Goal: Task Accomplishment & Management: Complete application form

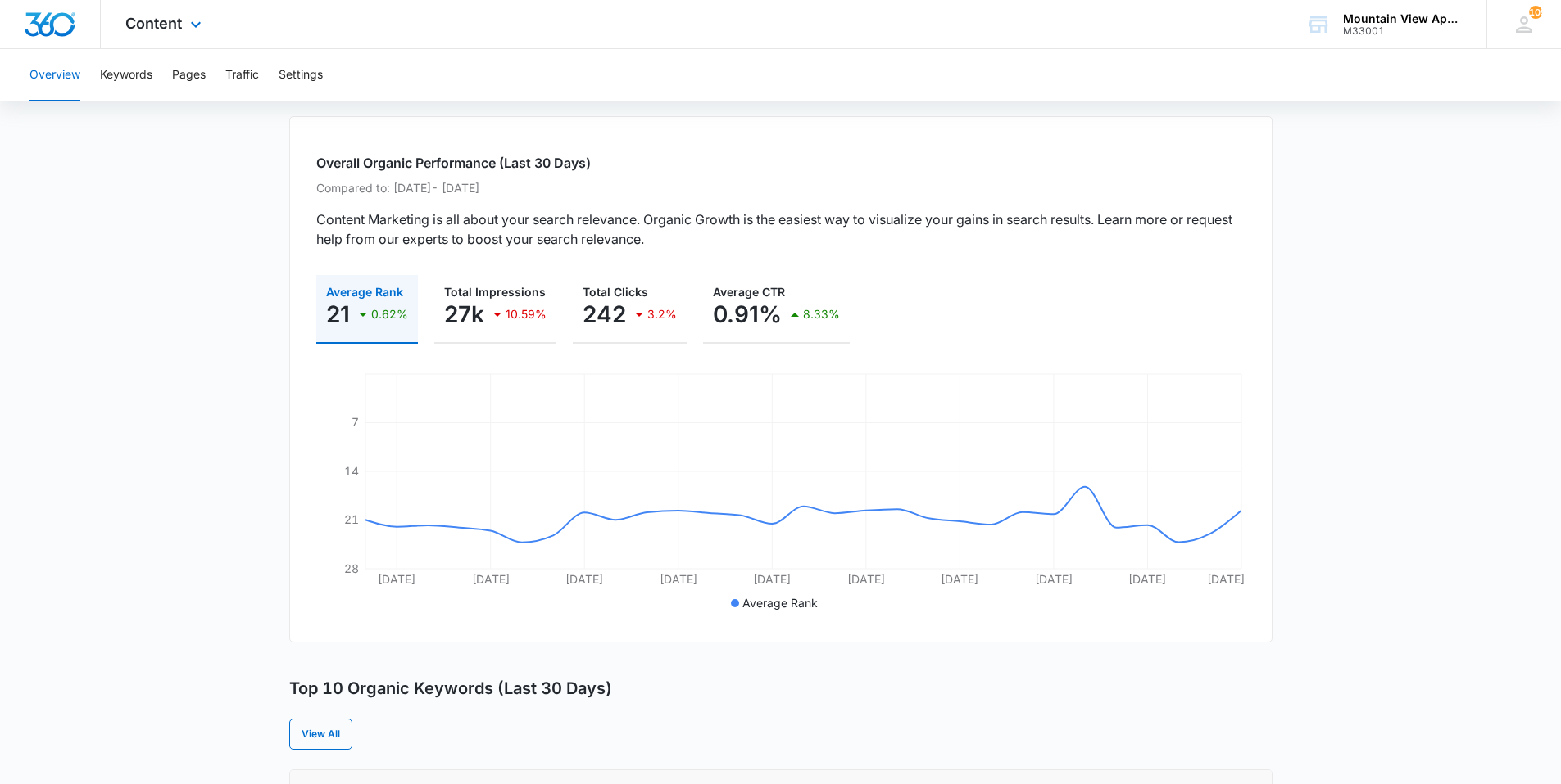
click at [202, 38] on div "Content Apps Reputation Websites Forms CRM Email Social Content Ads Intelligenc…" at bounding box center [165, 24] width 130 height 49
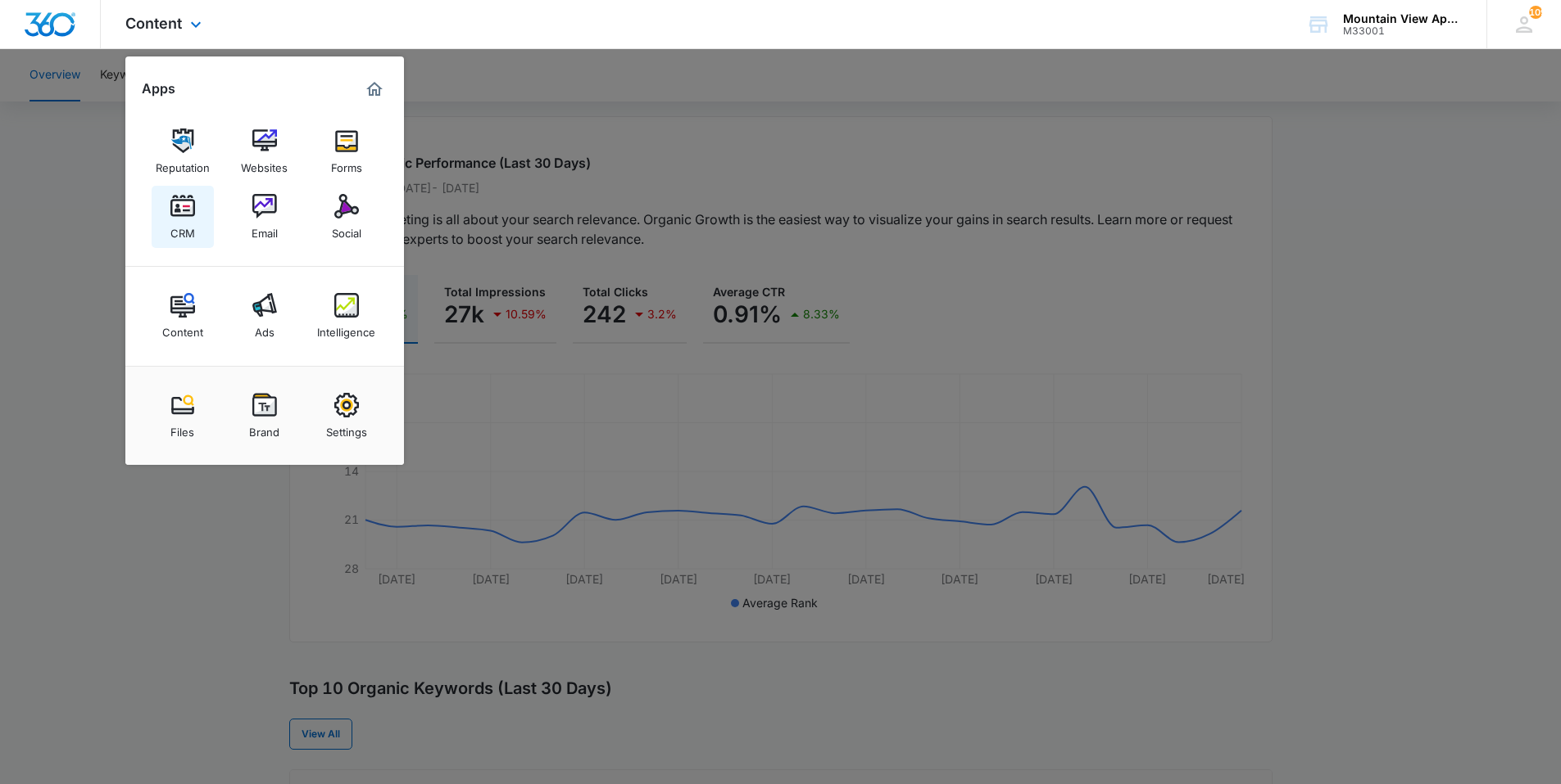
click at [198, 199] on link "CRM" at bounding box center [183, 218] width 63 height 63
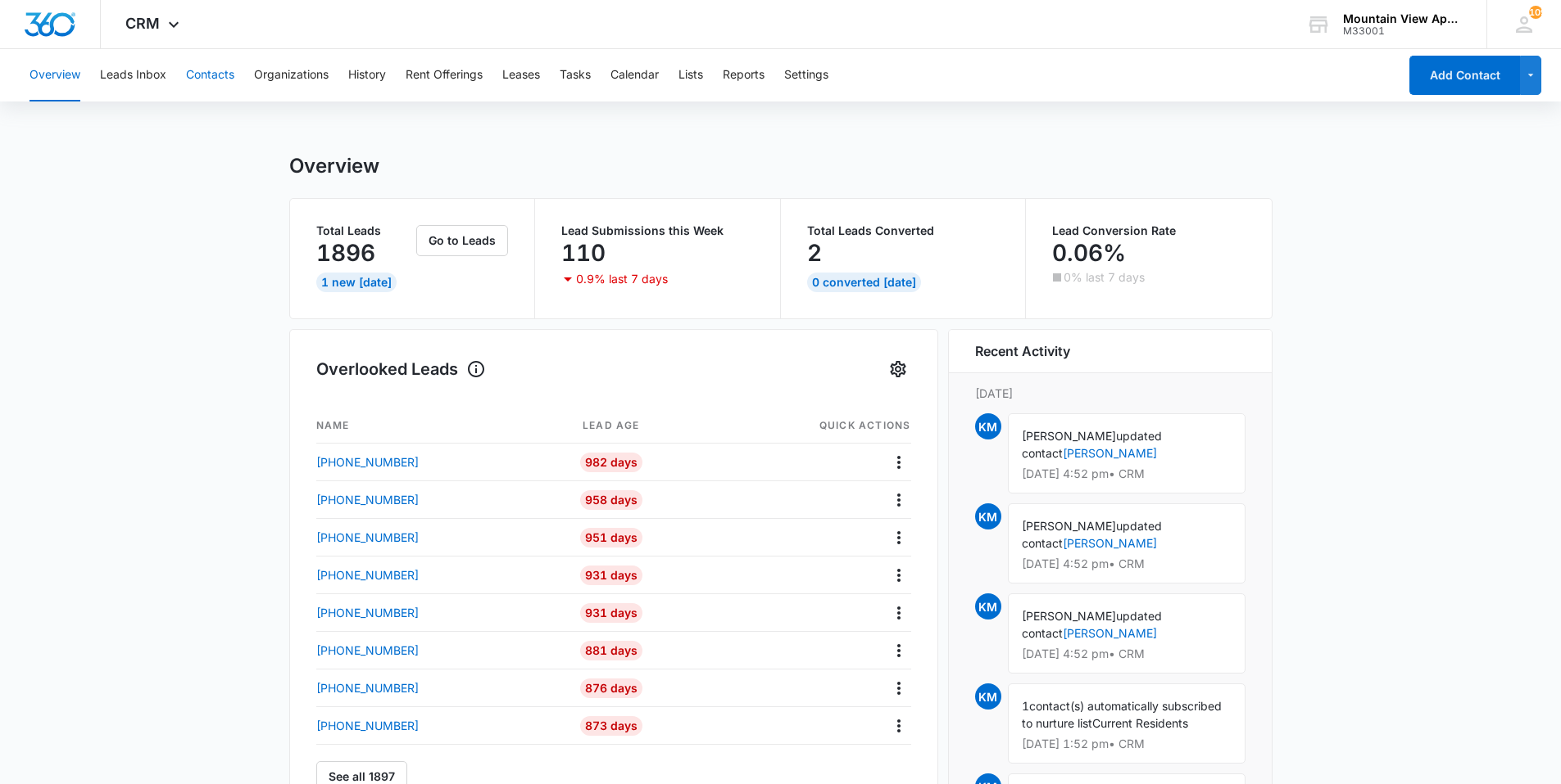
click at [215, 77] on button "Contacts" at bounding box center [211, 75] width 49 height 52
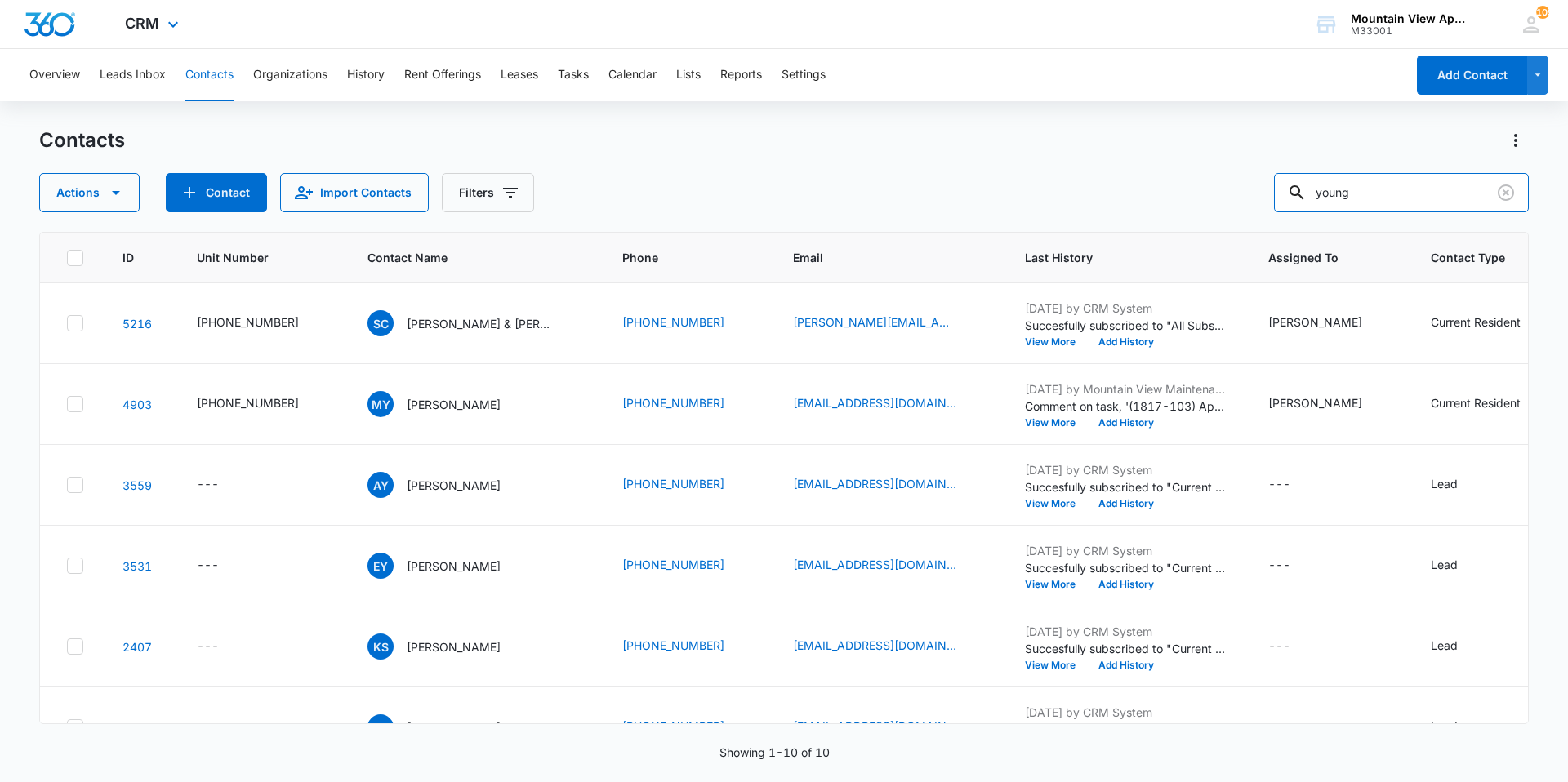
drag, startPoint x: 1397, startPoint y: 207, endPoint x: 221, endPoint y: 8, distance: 1192.7
click at [270, 49] on div "CRM Apps Reputation Websites Forms CRM Email Social Content Ads Intelligence Fi…" at bounding box center [784, 391] width 1568 height 781
type input "[PERSON_NAME]"
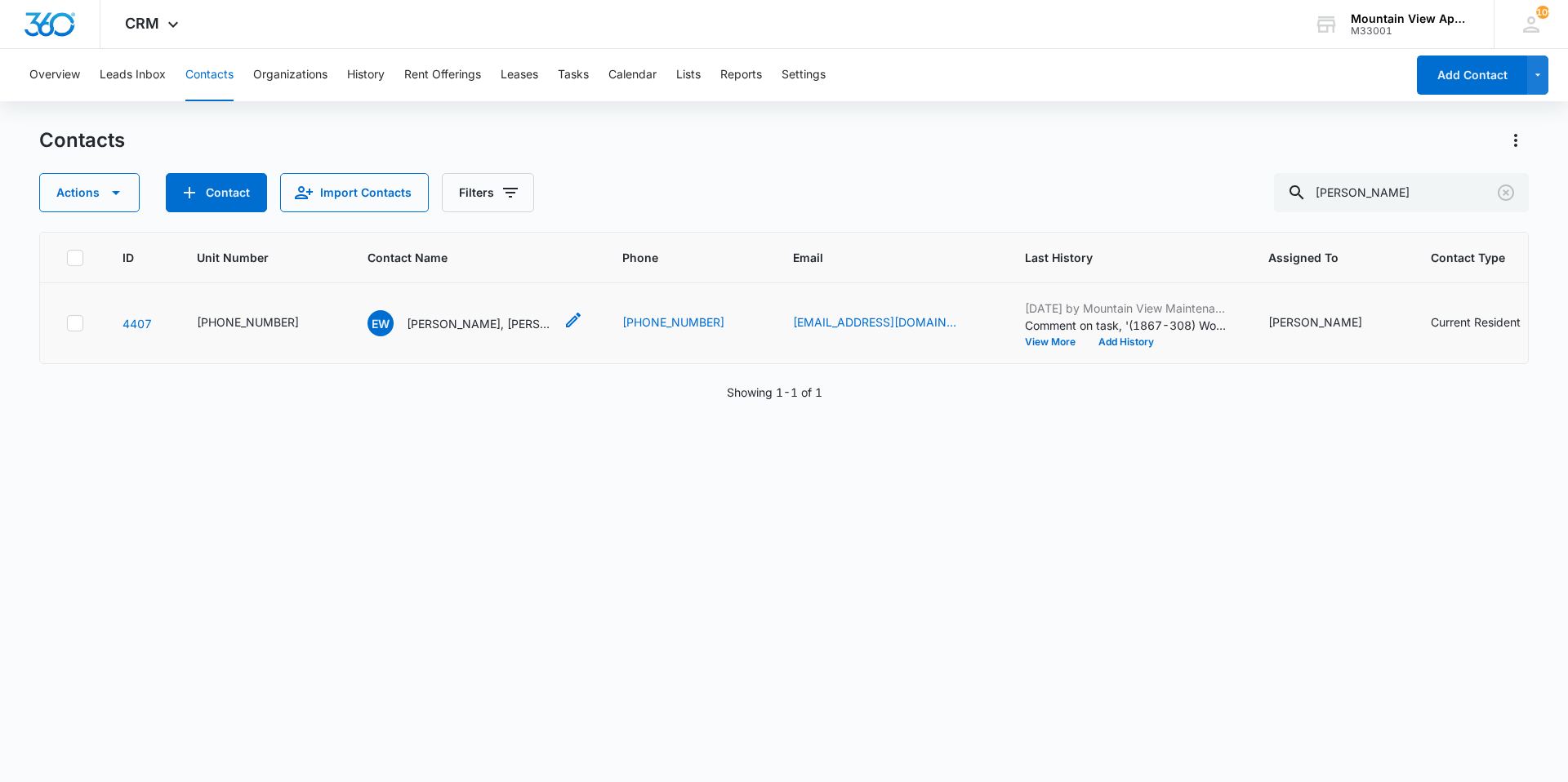
click at [435, 319] on p "[PERSON_NAME], [PERSON_NAME] [PERSON_NAME] & [PERSON_NAME]" at bounding box center [480, 324] width 147 height 17
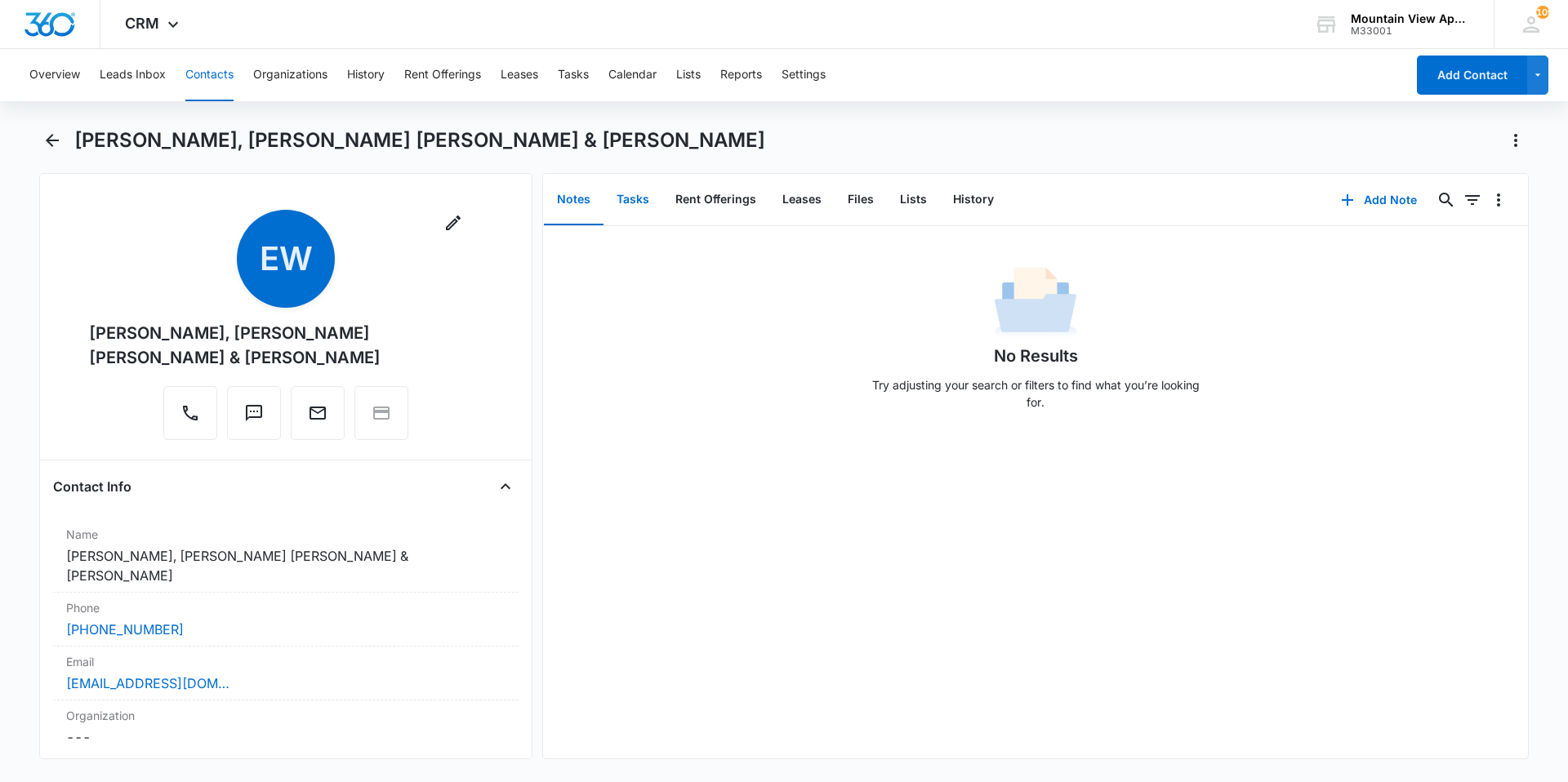
click at [631, 201] on button "Tasks" at bounding box center [633, 200] width 59 height 50
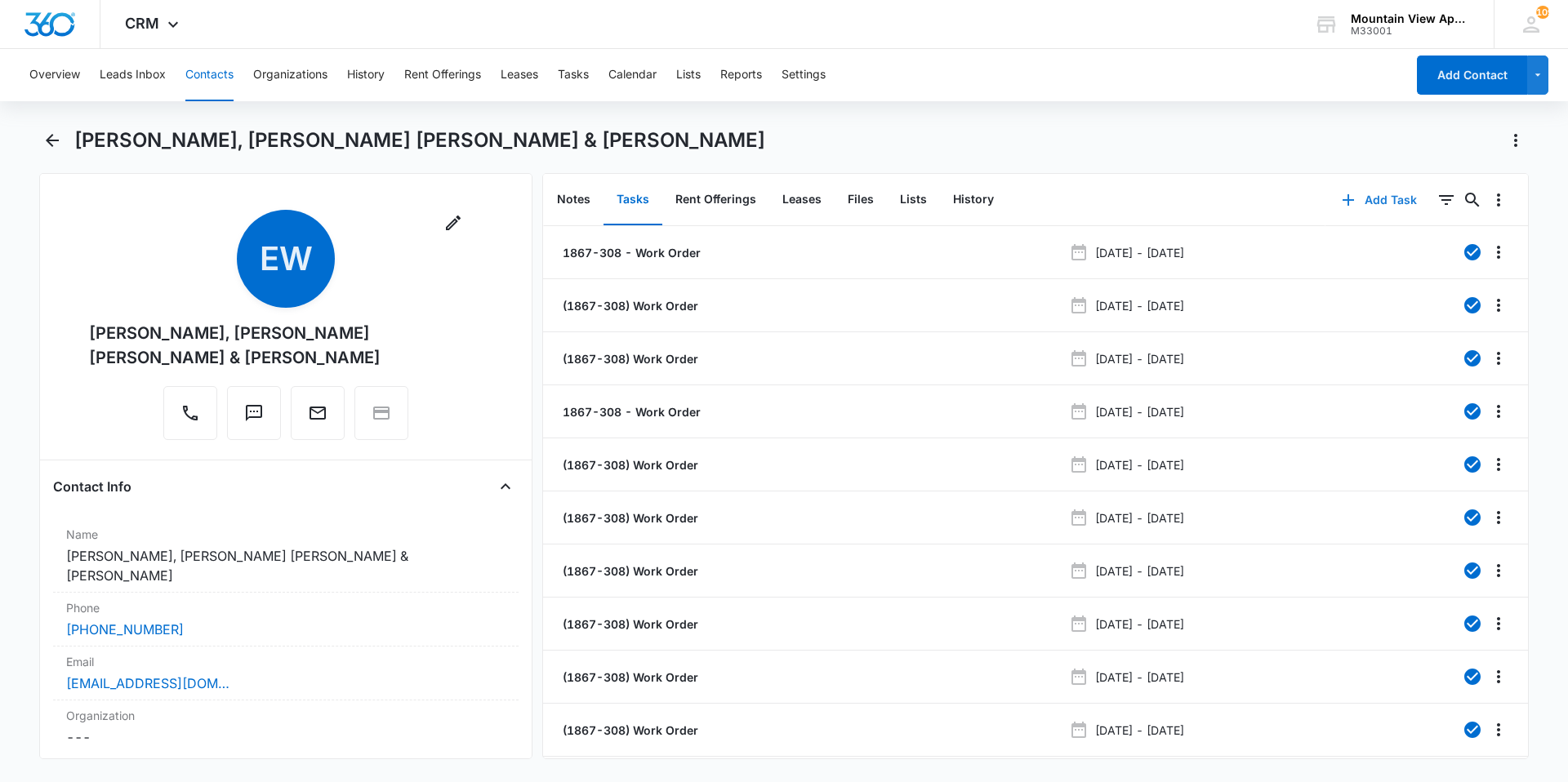
click at [1405, 197] on button "Add Task" at bounding box center [1379, 200] width 108 height 39
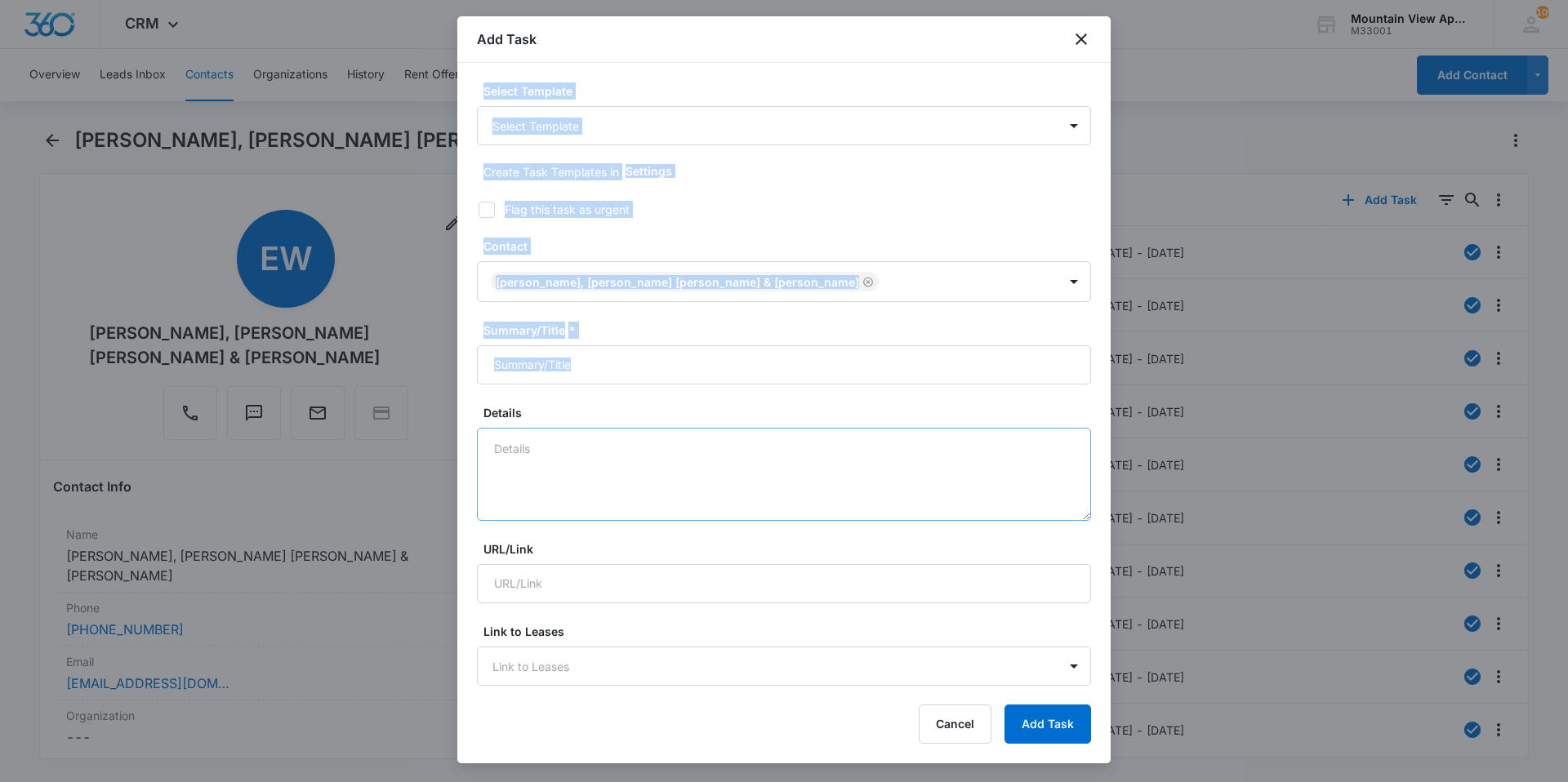
drag, startPoint x: 651, startPoint y: 45, endPoint x: 739, endPoint y: 446, distance: 410.5
click at [739, 446] on div "Add Task Select Template Select Template Create Task Templates in Settings Flag…" at bounding box center [784, 390] width 653 height 747
click at [716, 204] on label "Flag this task as urgent" at bounding box center [774, 209] width 614 height 17
click at [478, 204] on input "Flag this task as urgent" at bounding box center [472, 209] width 11 height 11
checkbox input "true"
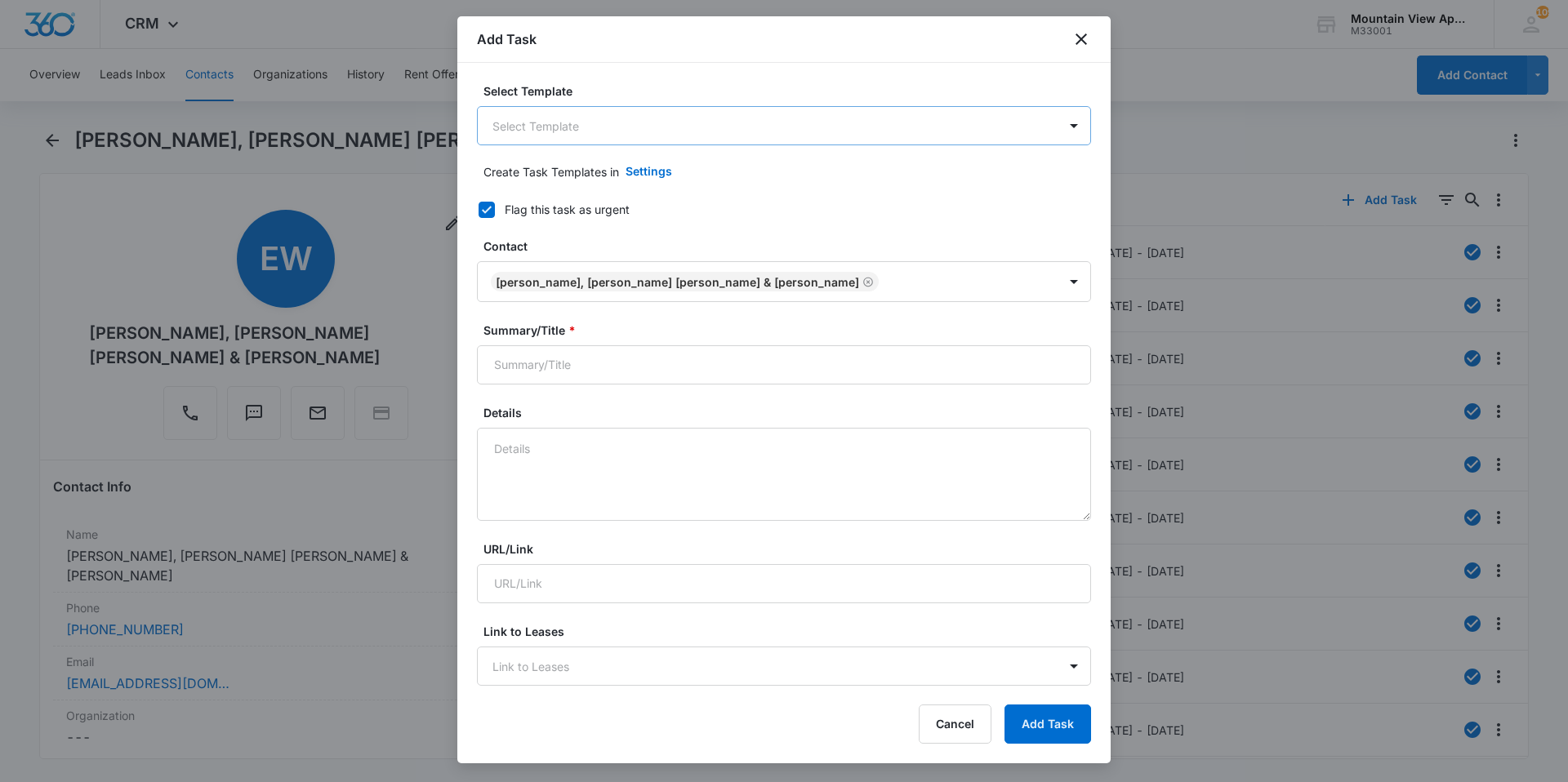
click at [724, 132] on body "CRM Apps Reputation Websites Forms CRM Email Social Content Ads Intelligence Fi…" at bounding box center [784, 391] width 1568 height 782
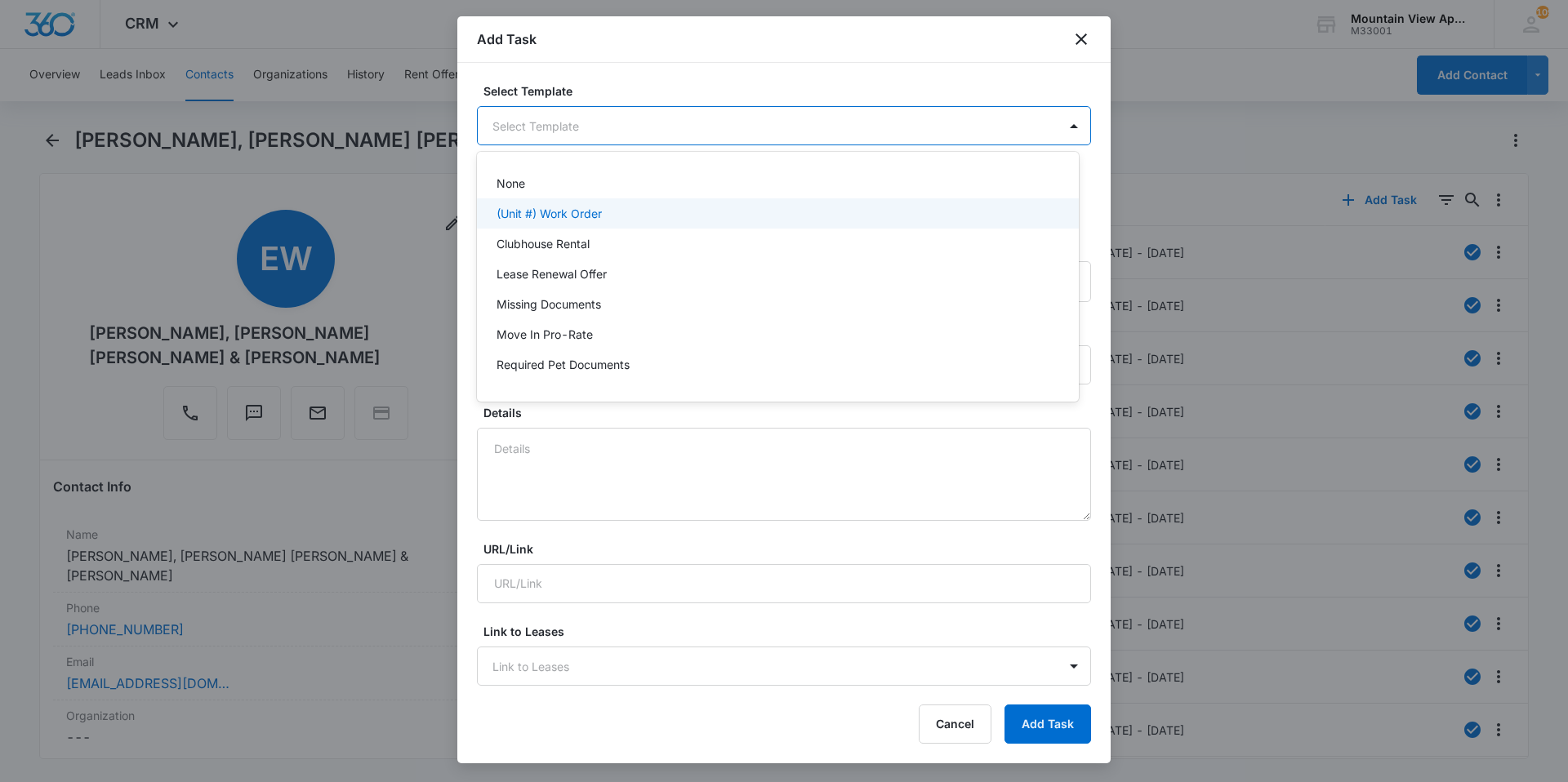
click at [591, 214] on p "(Unit #) Work Order" at bounding box center [548, 214] width 105 height 17
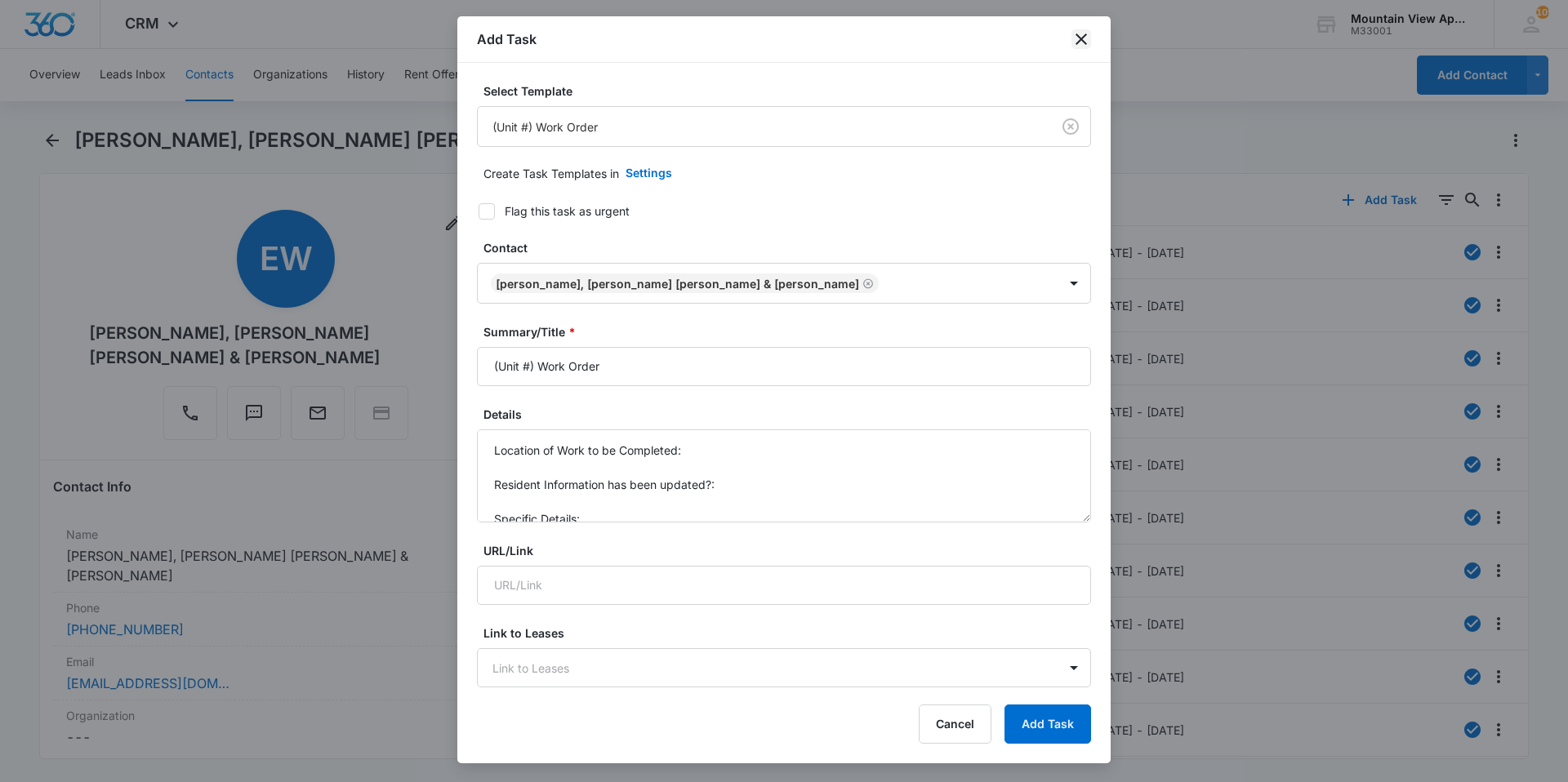
click at [1086, 33] on icon "close" at bounding box center [1081, 39] width 20 height 20
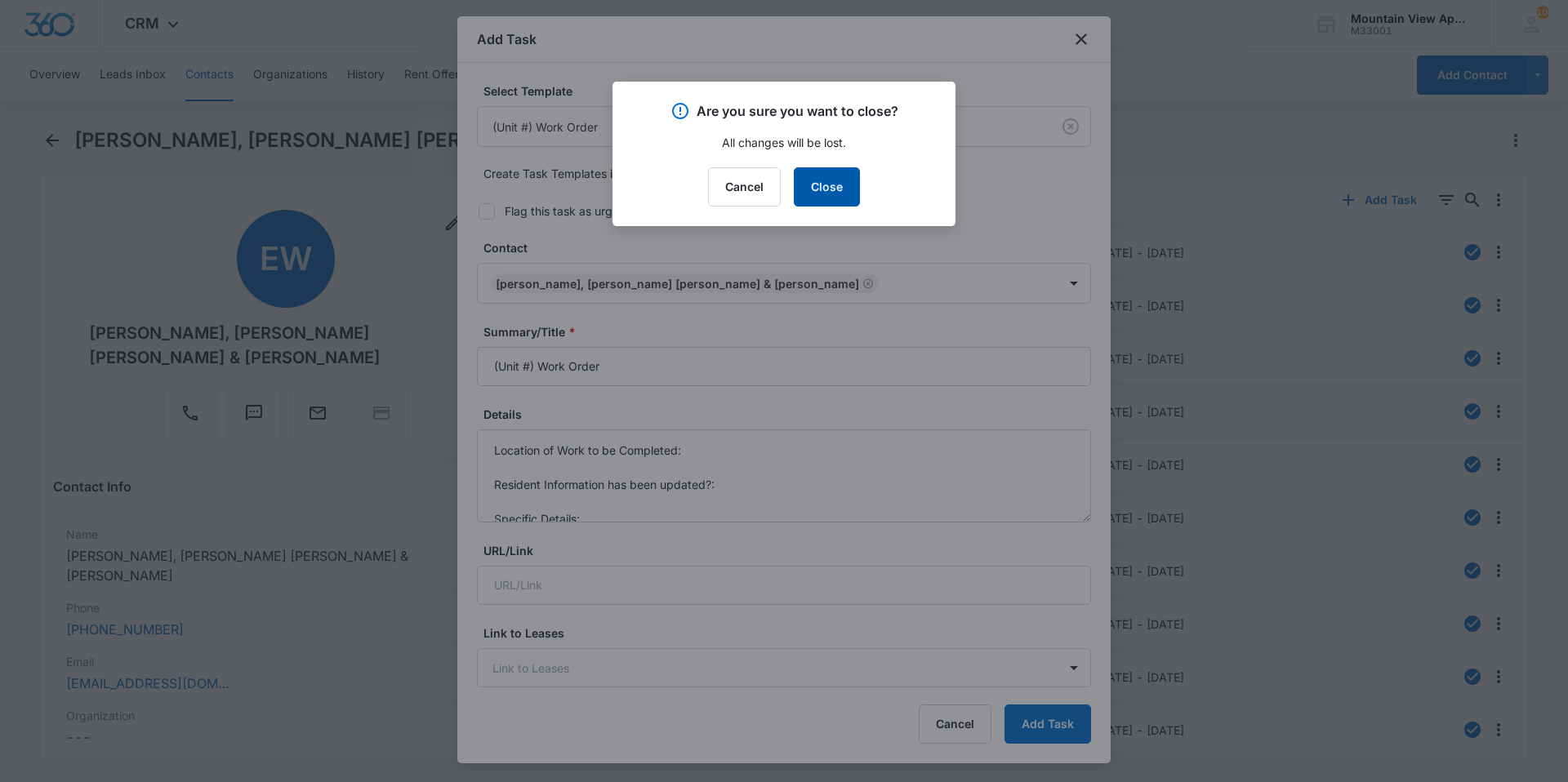
click at [836, 185] on button "Close" at bounding box center [827, 187] width 66 height 39
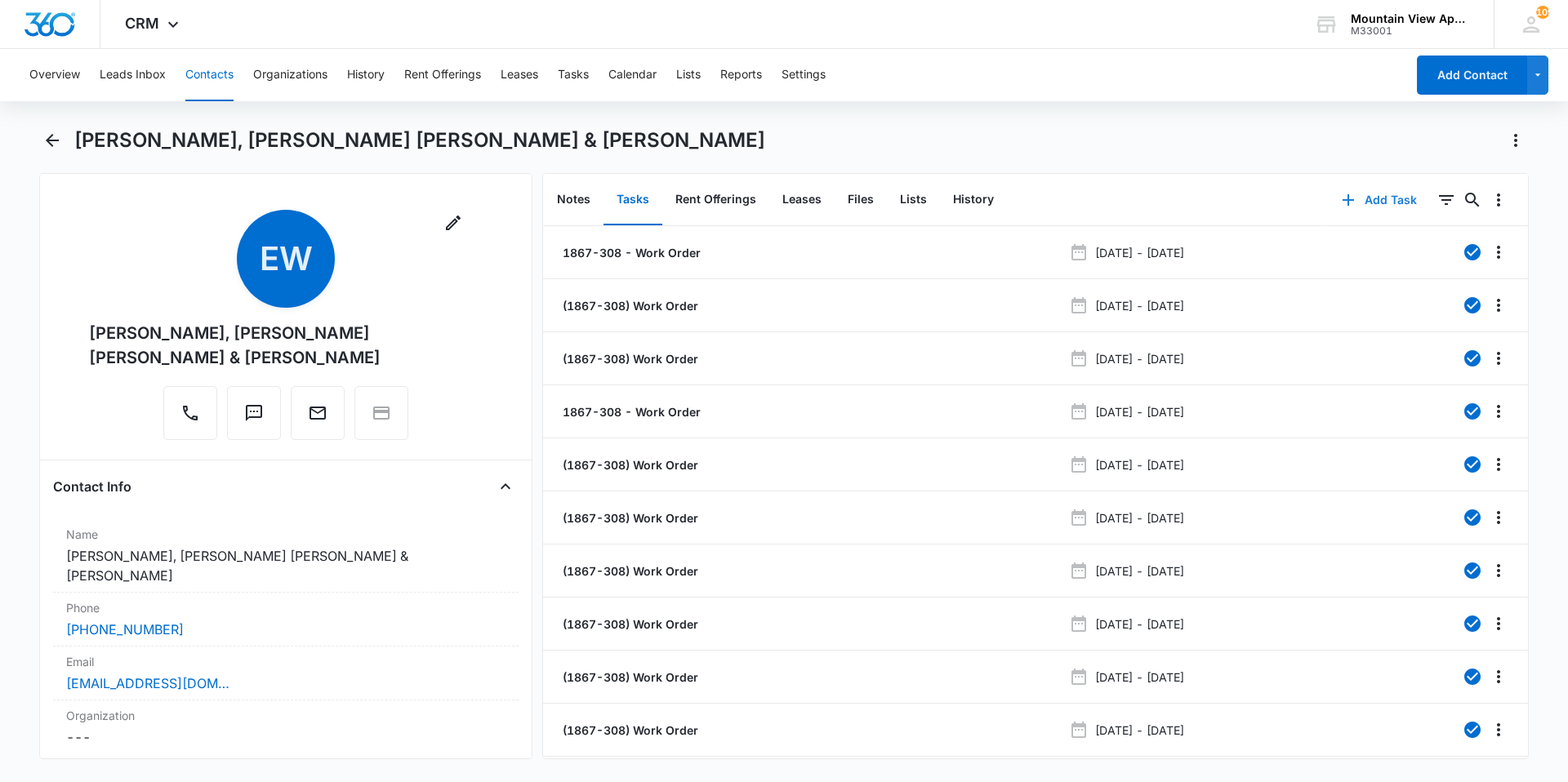
click at [1372, 189] on button "Add Task" at bounding box center [1379, 200] width 108 height 39
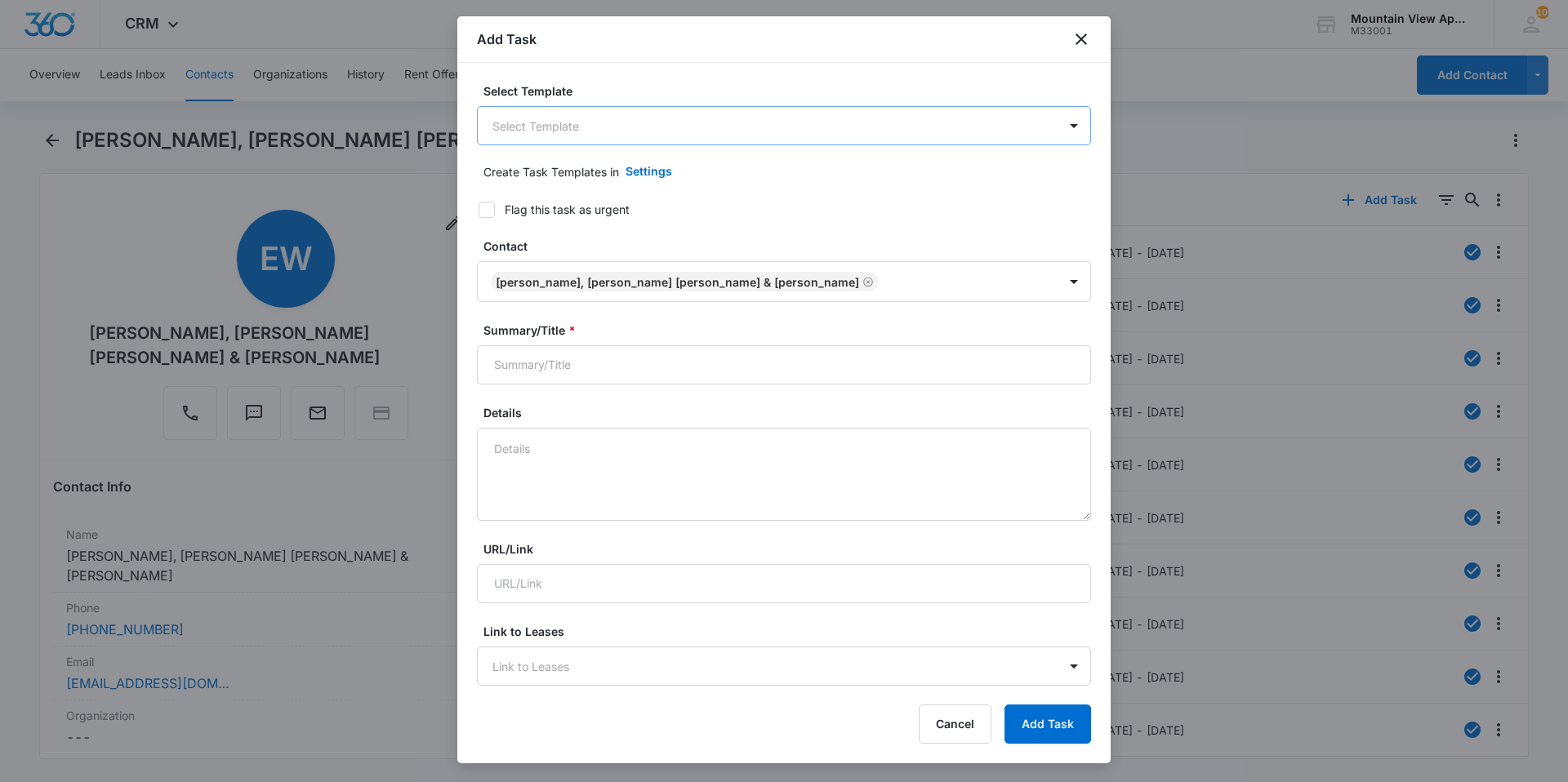
click at [831, 133] on body "CRM Apps Reputation Websites Forms CRM Email Social Content Ads Intelligence Fi…" at bounding box center [784, 391] width 1568 height 782
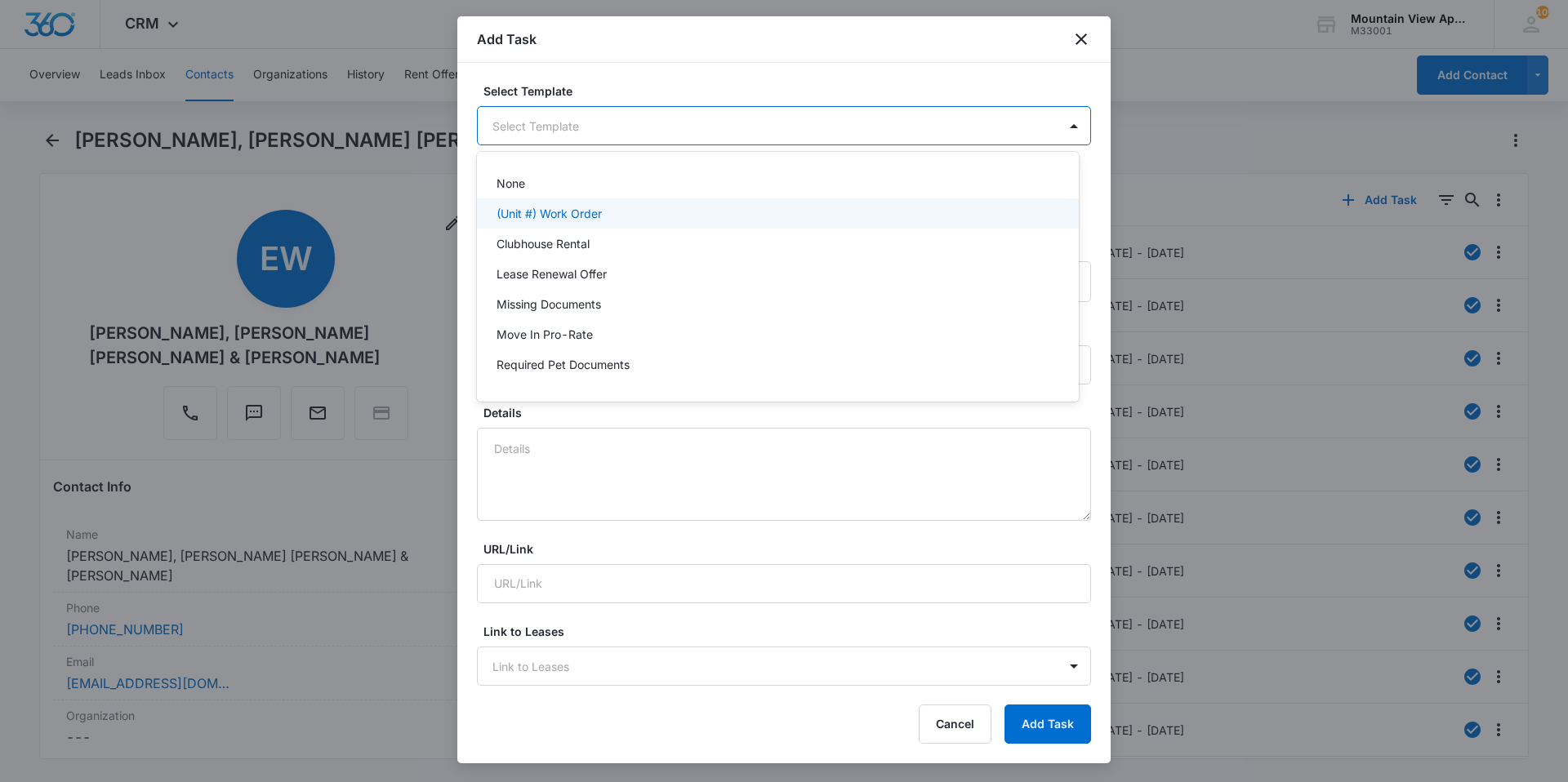
click at [581, 215] on p "(Unit #) Work Order" at bounding box center [548, 214] width 105 height 17
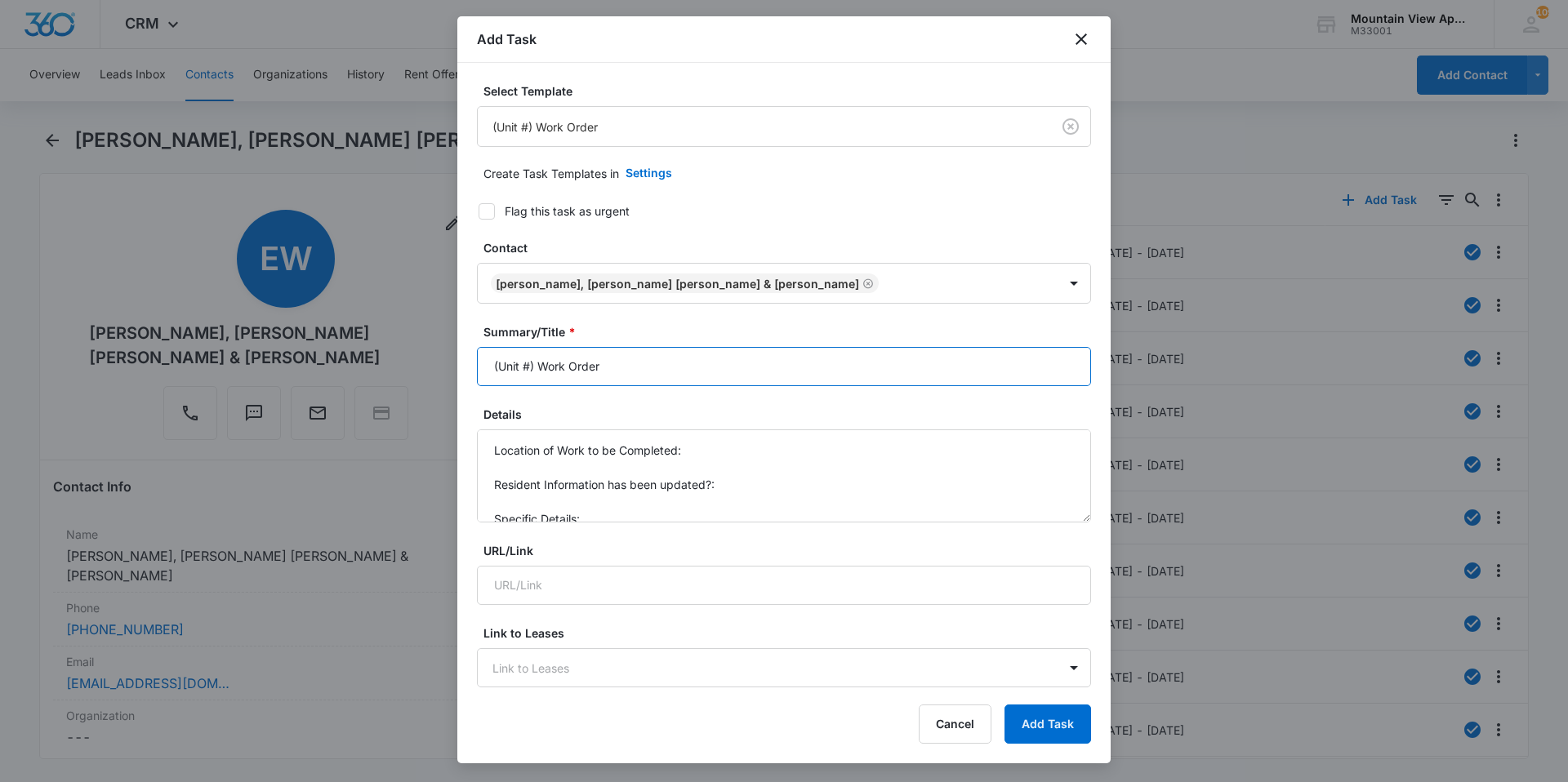
click at [530, 367] on input "(Unit #) Work Order" at bounding box center [784, 366] width 614 height 39
type input "(1867) Work Order"
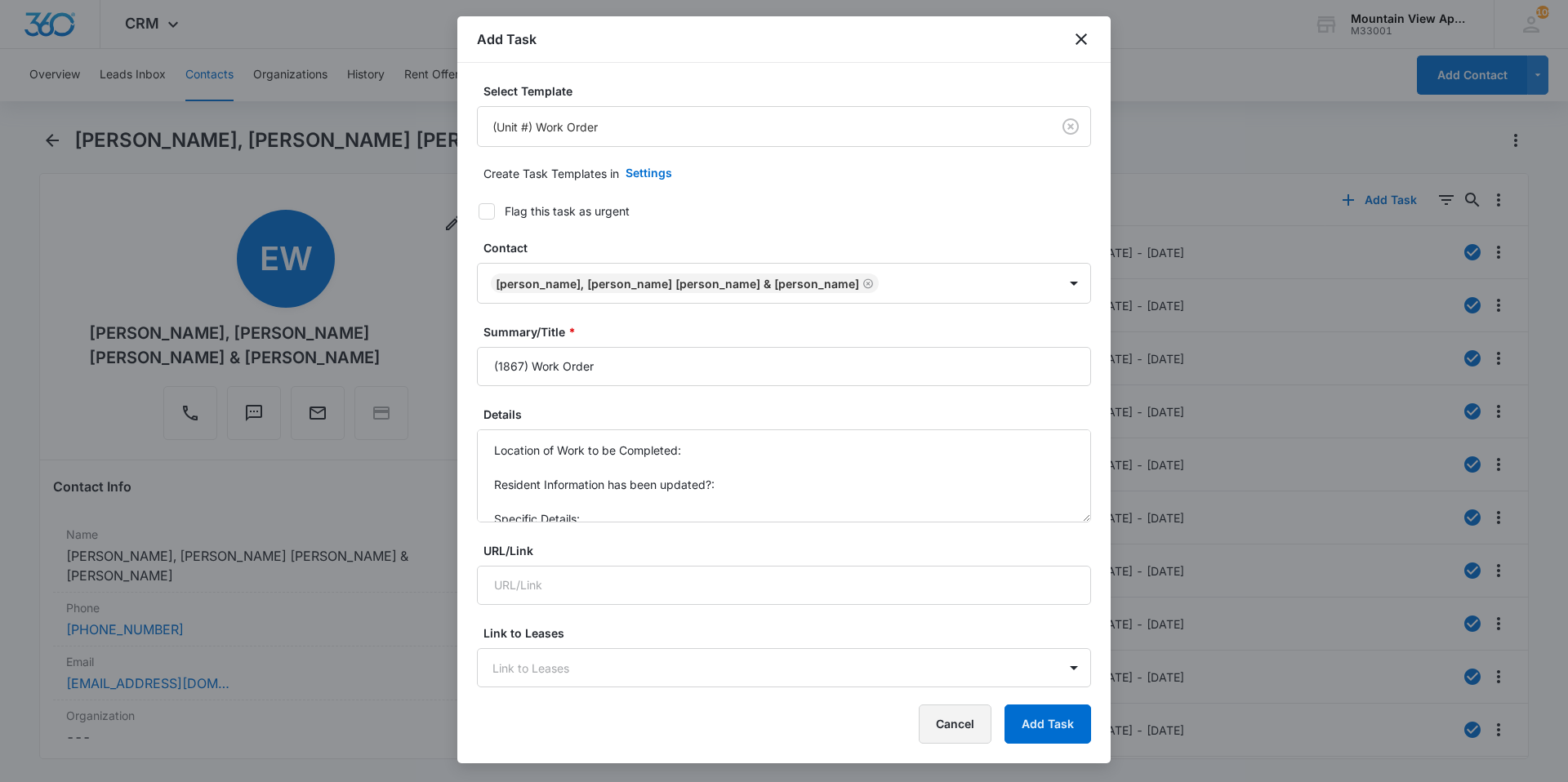
click at [945, 731] on button "Cancel" at bounding box center [955, 724] width 73 height 39
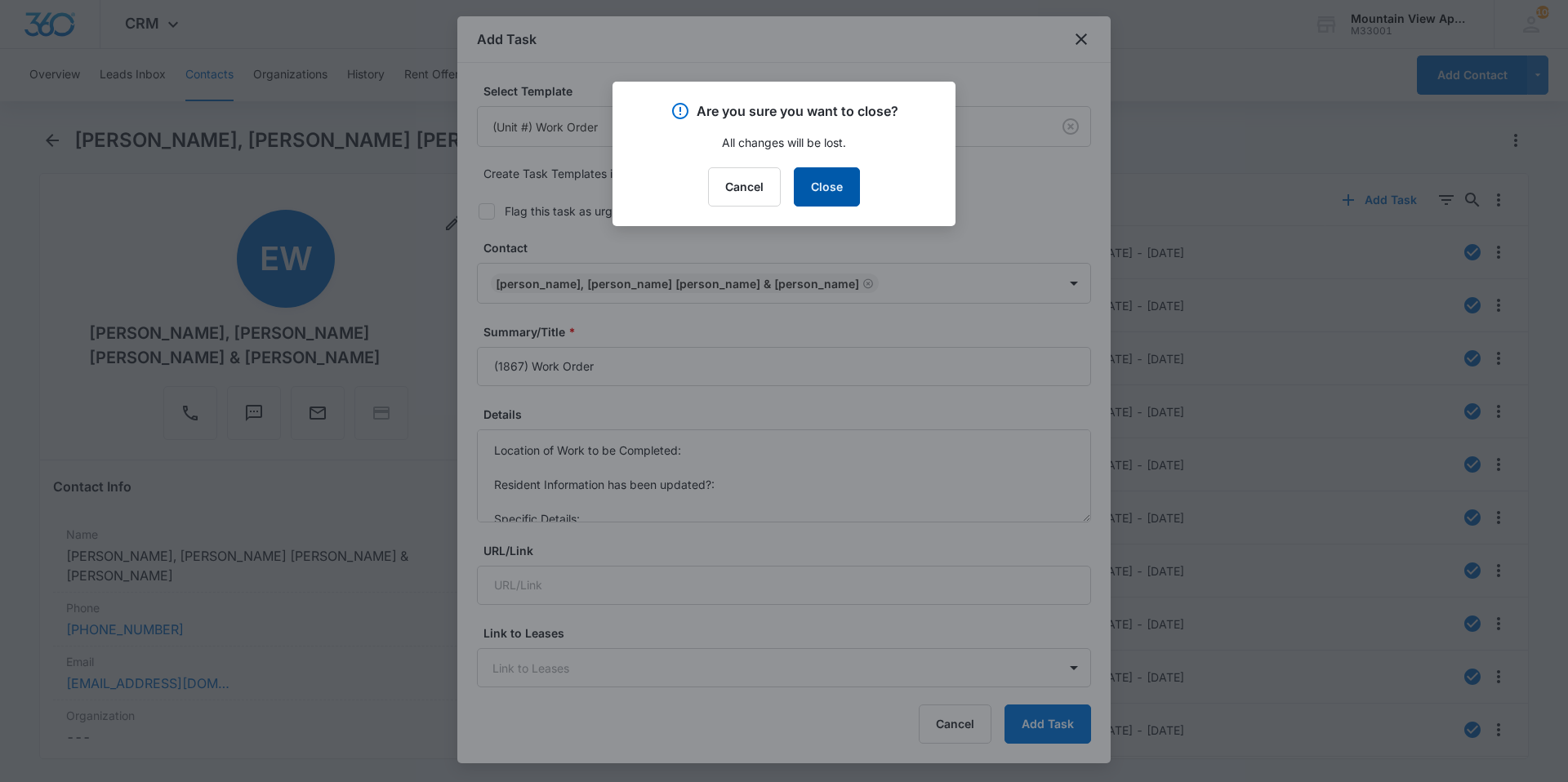
click at [850, 205] on button "Close" at bounding box center [827, 187] width 66 height 39
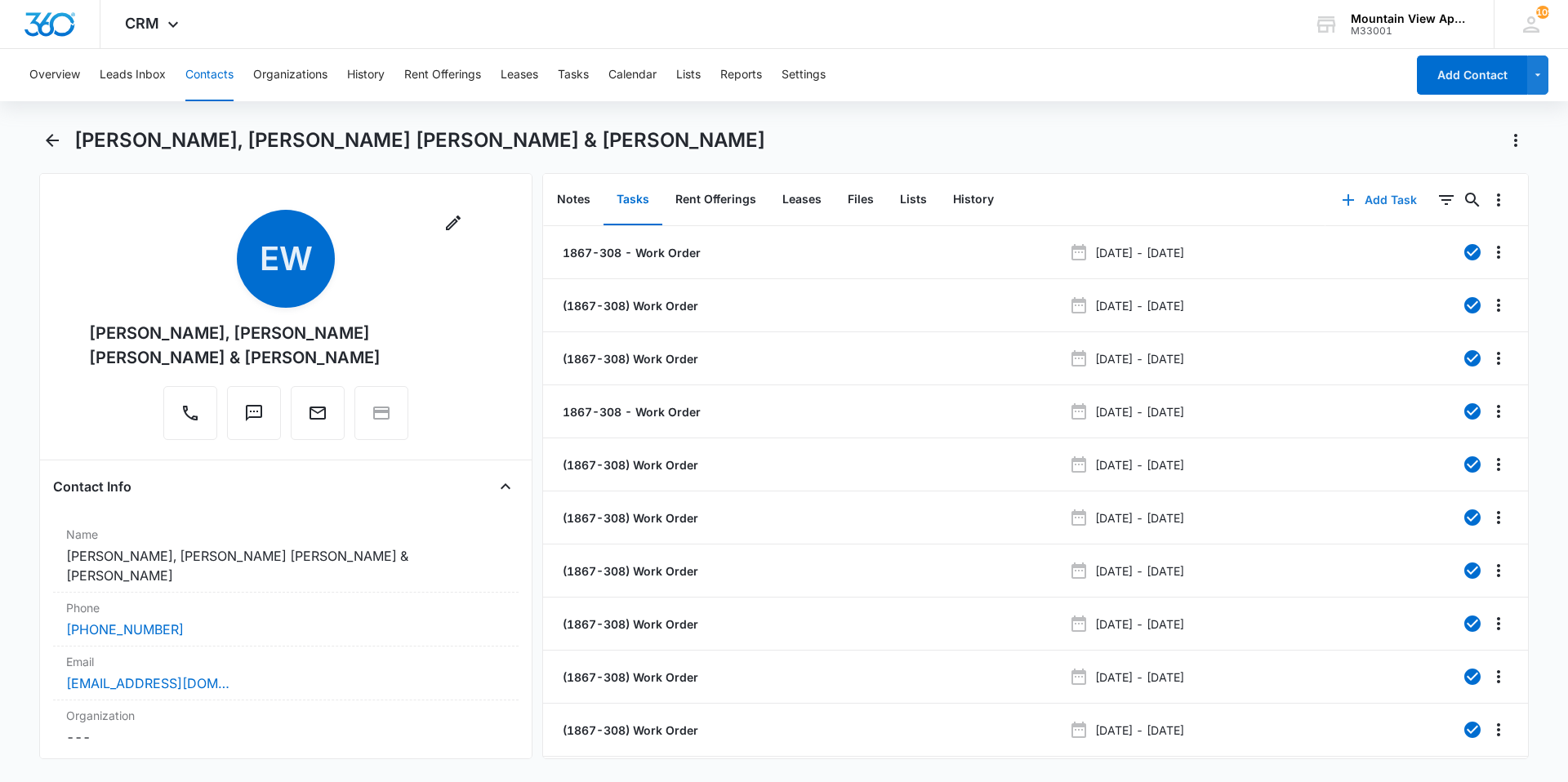
click at [1374, 197] on button "Add Task" at bounding box center [1379, 200] width 108 height 39
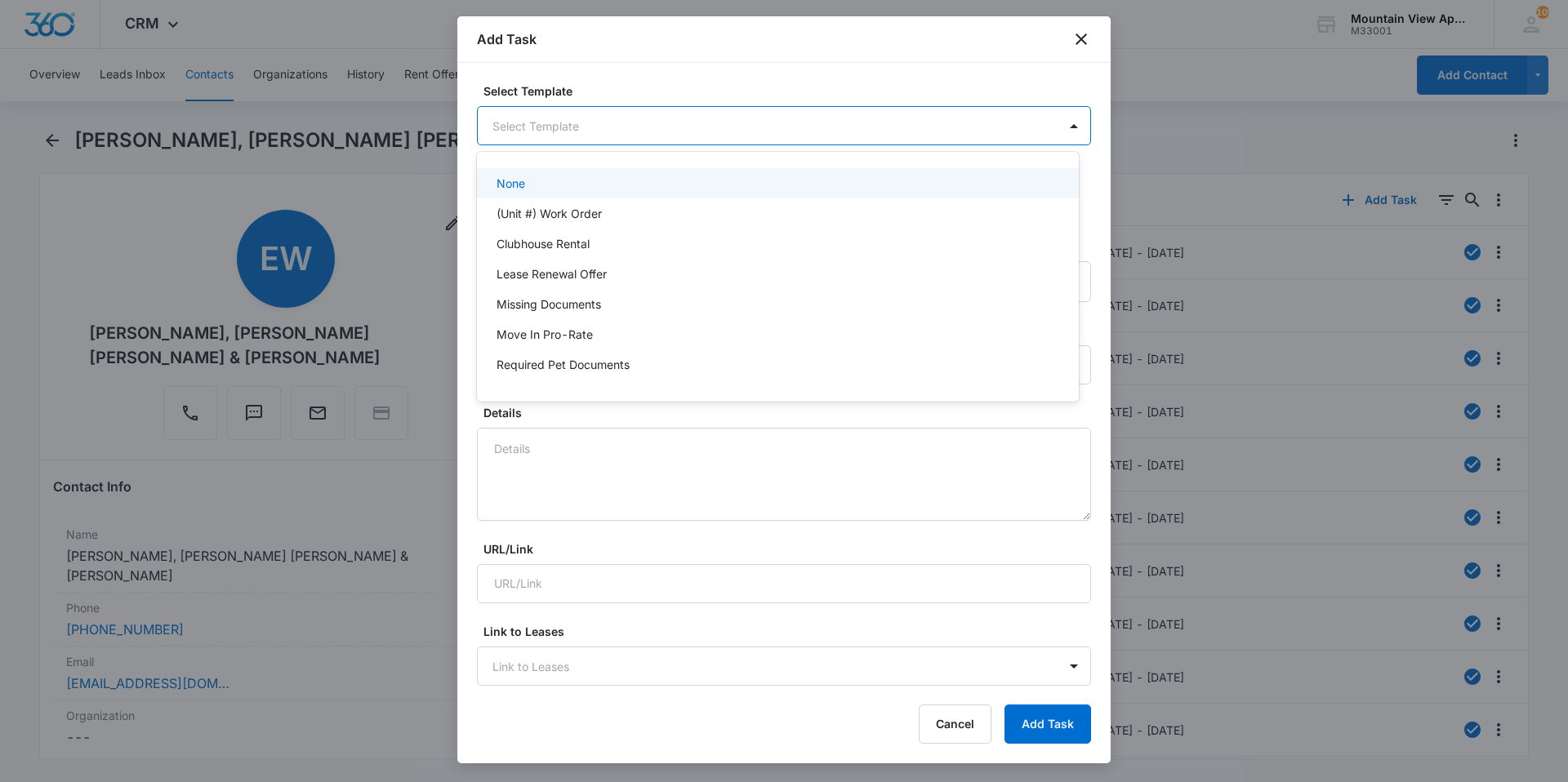
click at [796, 120] on body "CRM Apps Reputation Websites Forms CRM Email Social Content Ads Intelligence Fi…" at bounding box center [784, 391] width 1568 height 782
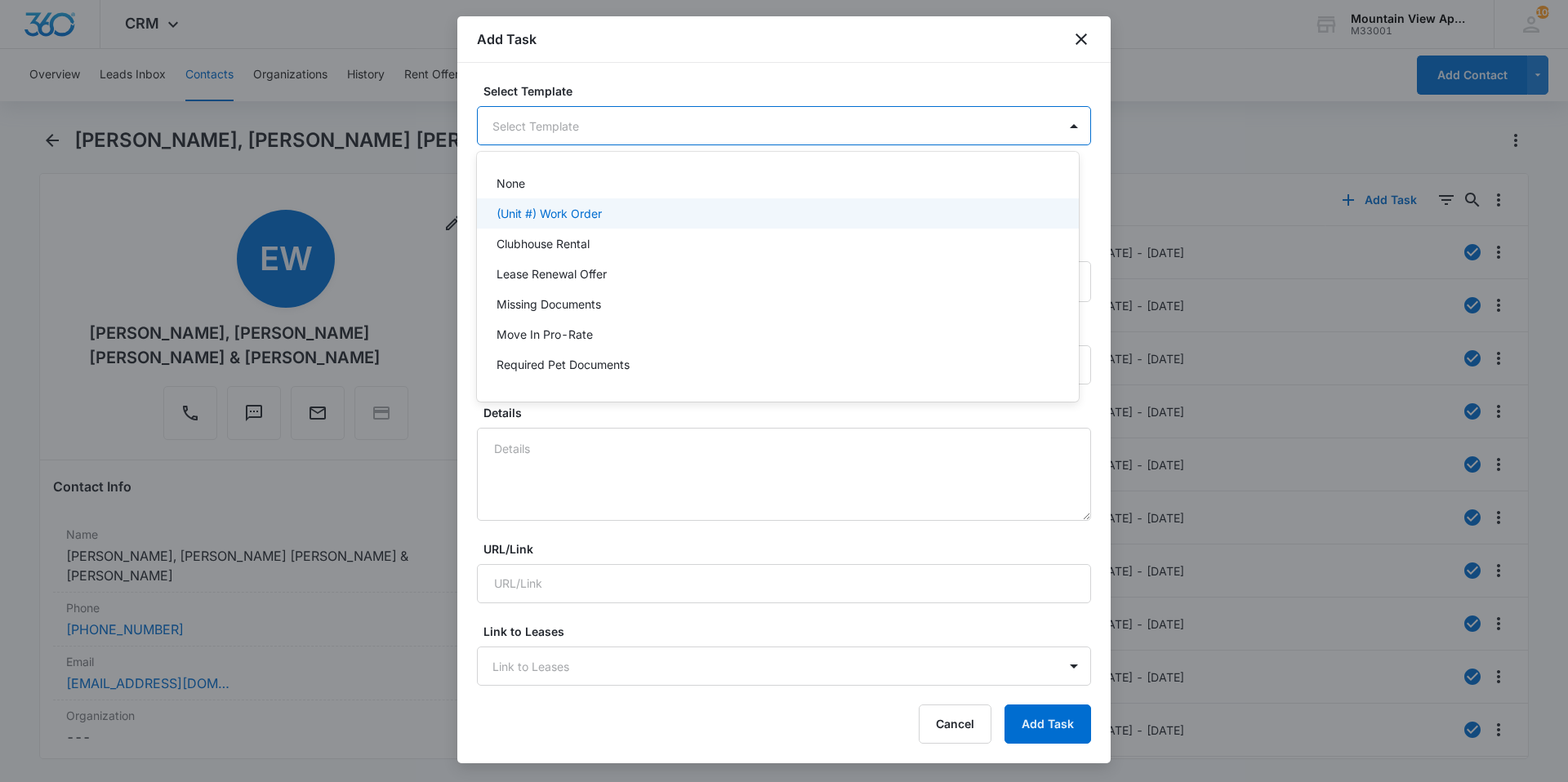
click at [602, 216] on p "(Unit #) Work Order" at bounding box center [548, 214] width 105 height 17
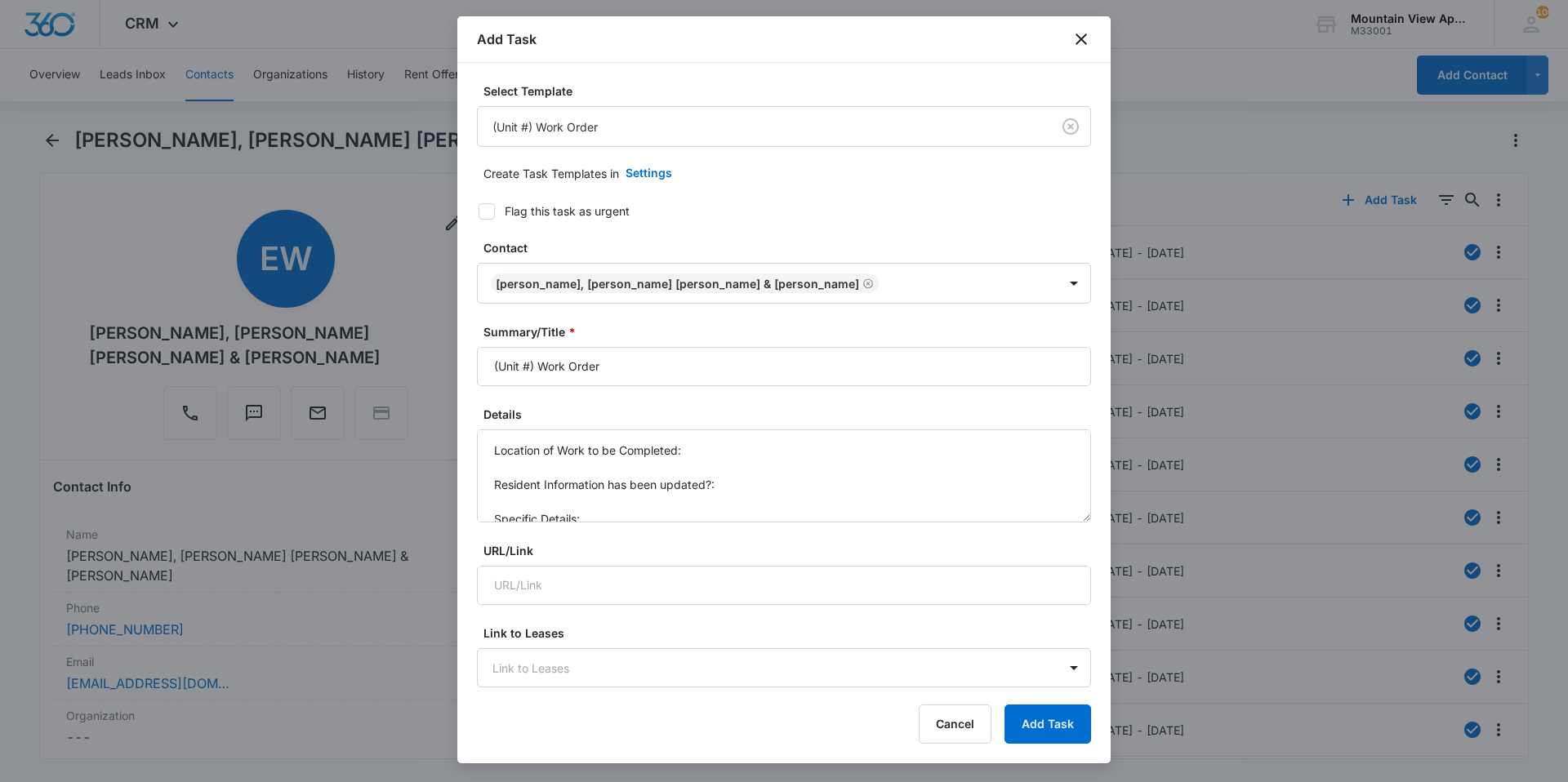
click at [1084, 28] on div "Add Task" at bounding box center [784, 40] width 653 height 47
click at [1086, 32] on icon "close" at bounding box center [1081, 39] width 20 height 20
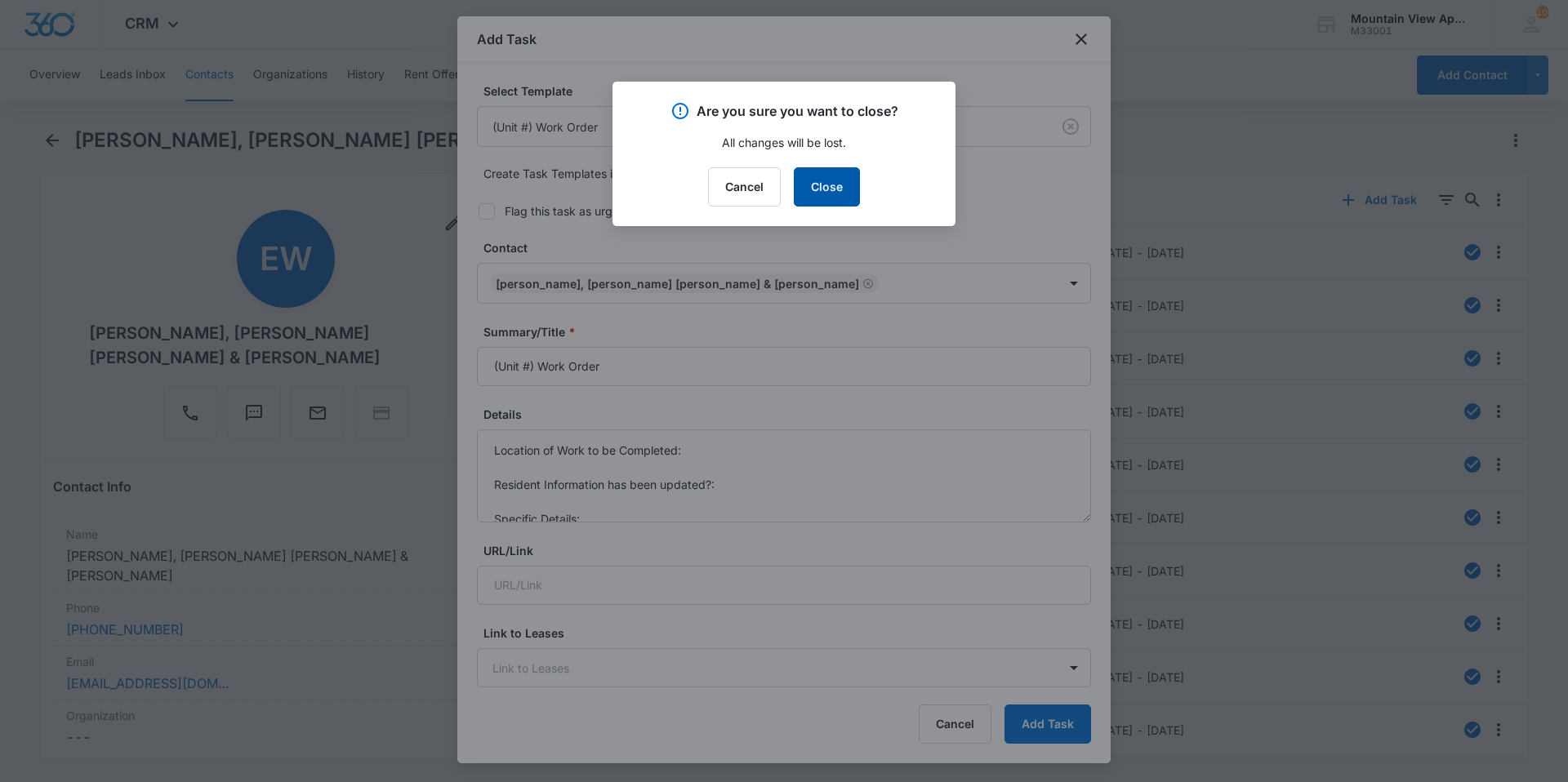
drag, startPoint x: 823, startPoint y: 180, endPoint x: 825, endPoint y: 189, distance: 9.2
click at [825, 189] on button "Close" at bounding box center [827, 187] width 66 height 39
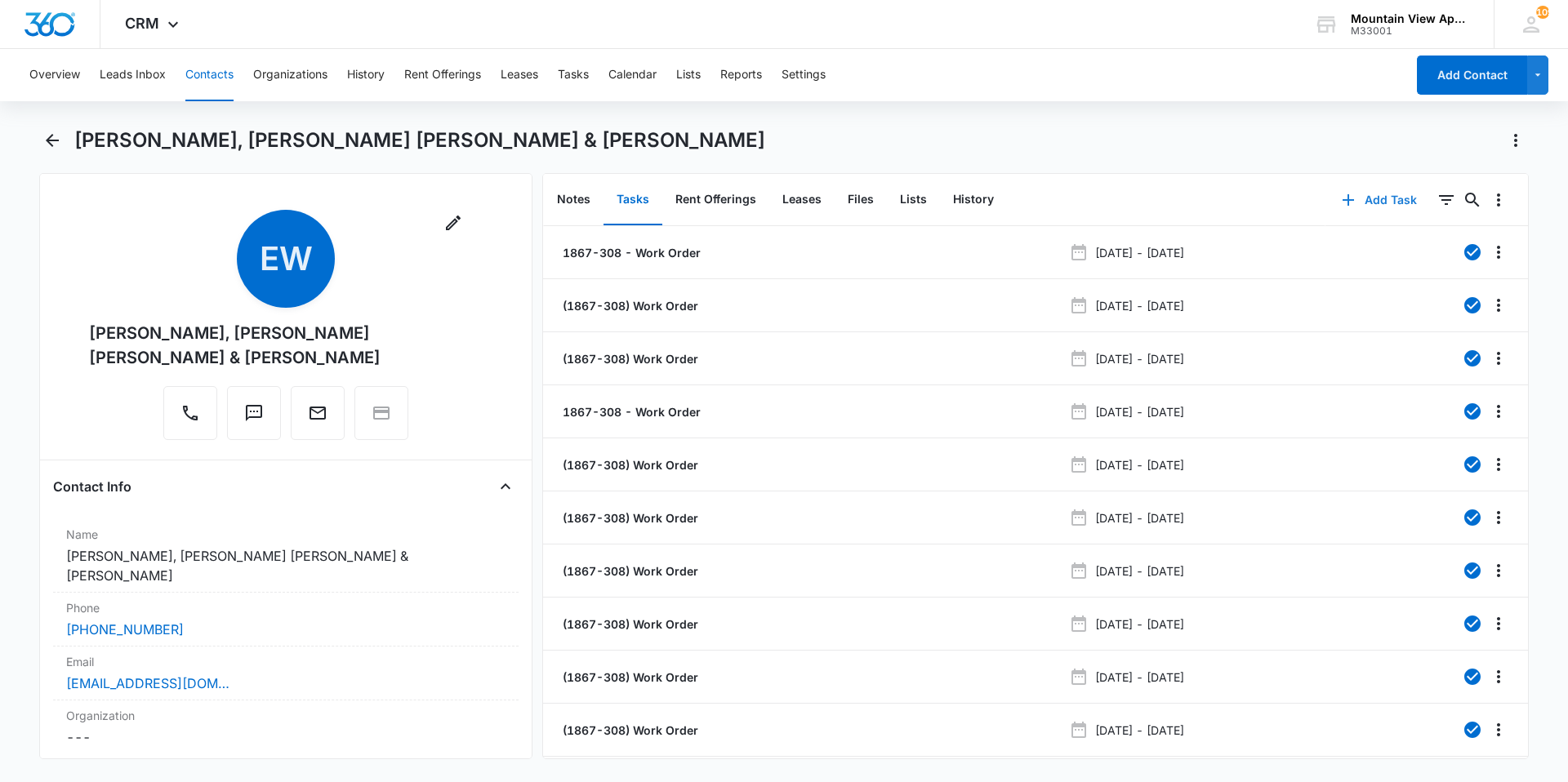
click at [1373, 202] on button "Add Task" at bounding box center [1379, 200] width 108 height 39
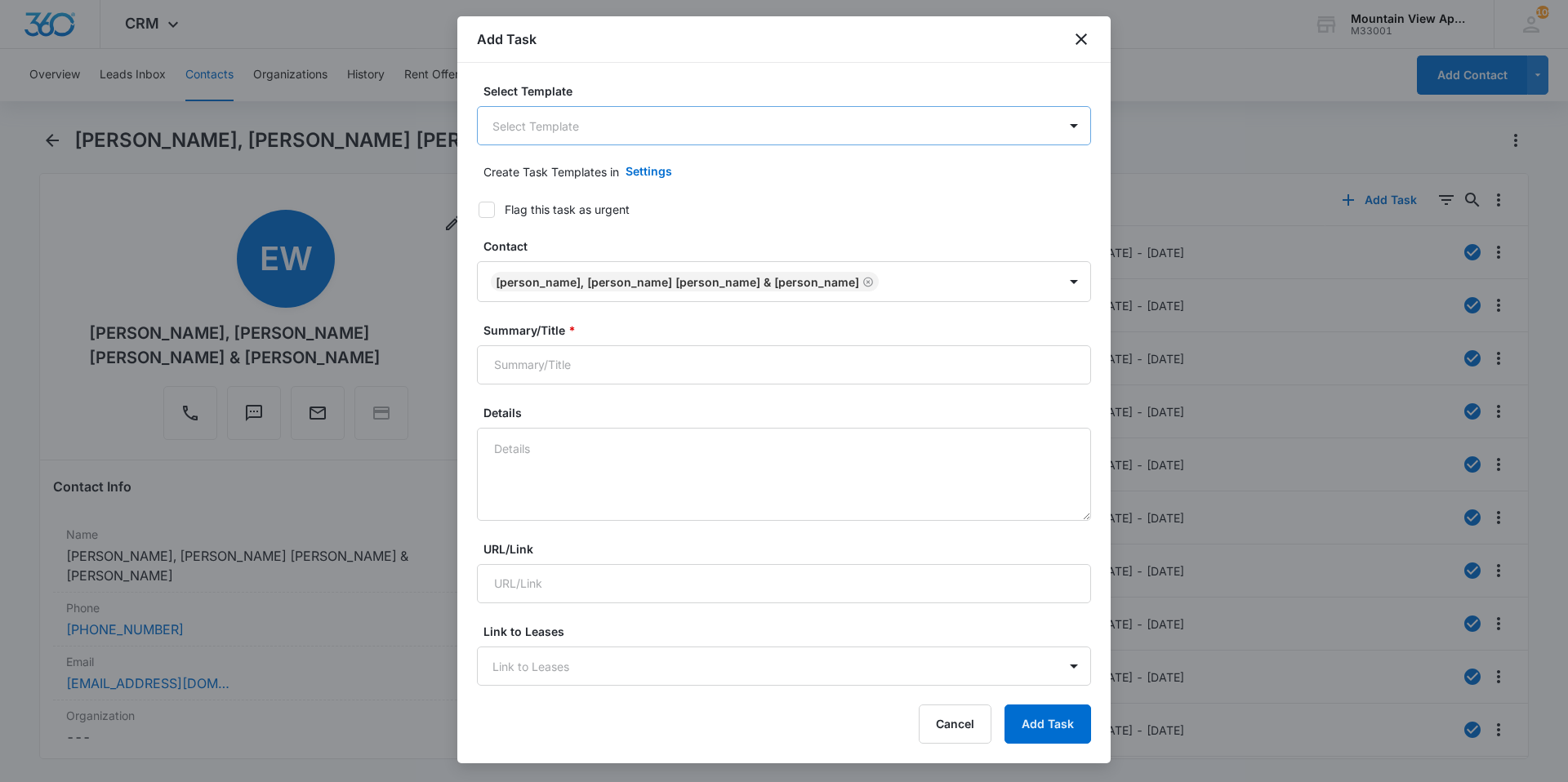
click at [751, 139] on body "CRM Apps Reputation Websites Forms CRM Email Social Content Ads Intelligence Fi…" at bounding box center [784, 391] width 1568 height 782
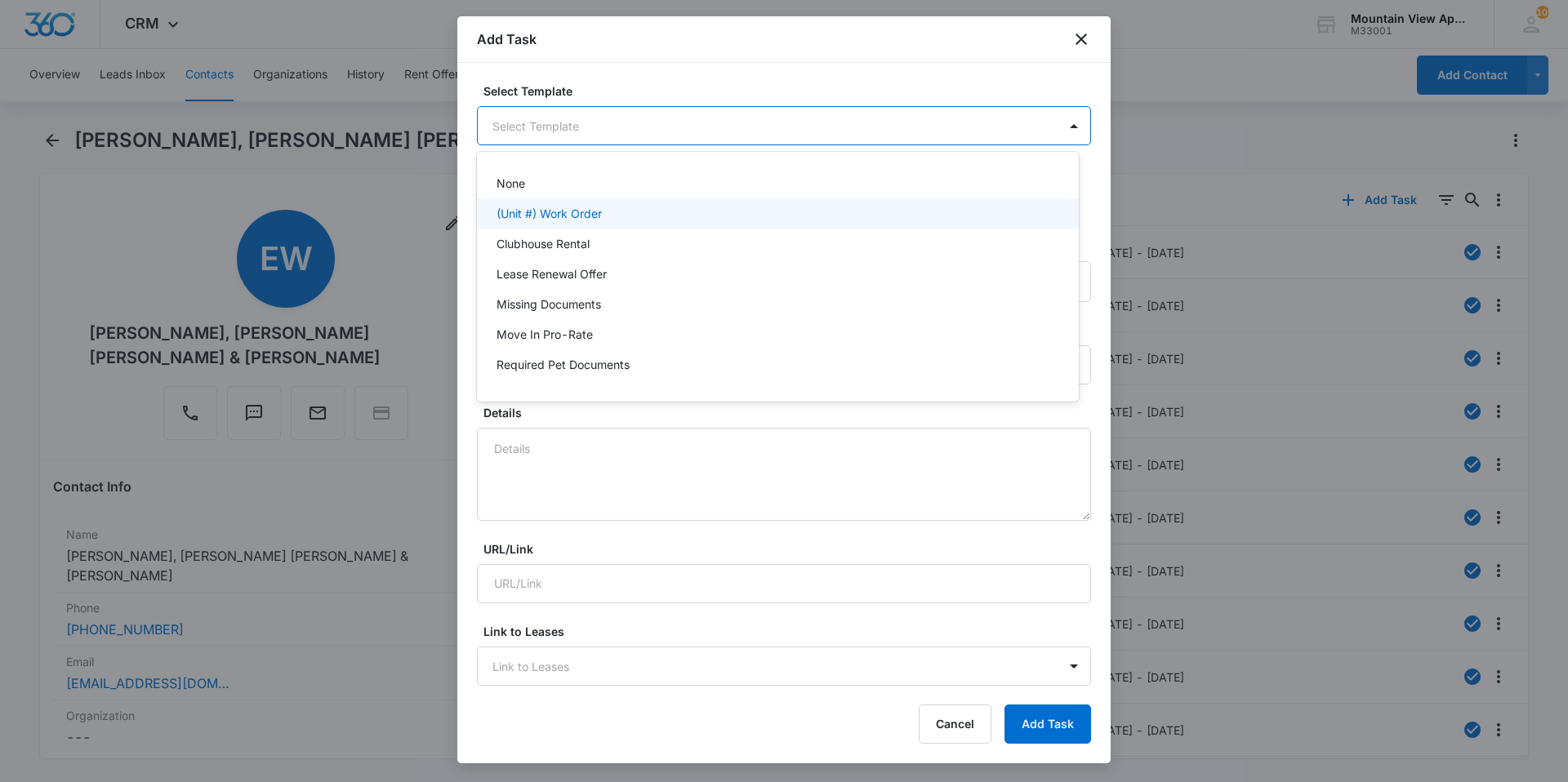
click at [671, 222] on div "(Unit #) Work Order" at bounding box center [778, 214] width 602 height 30
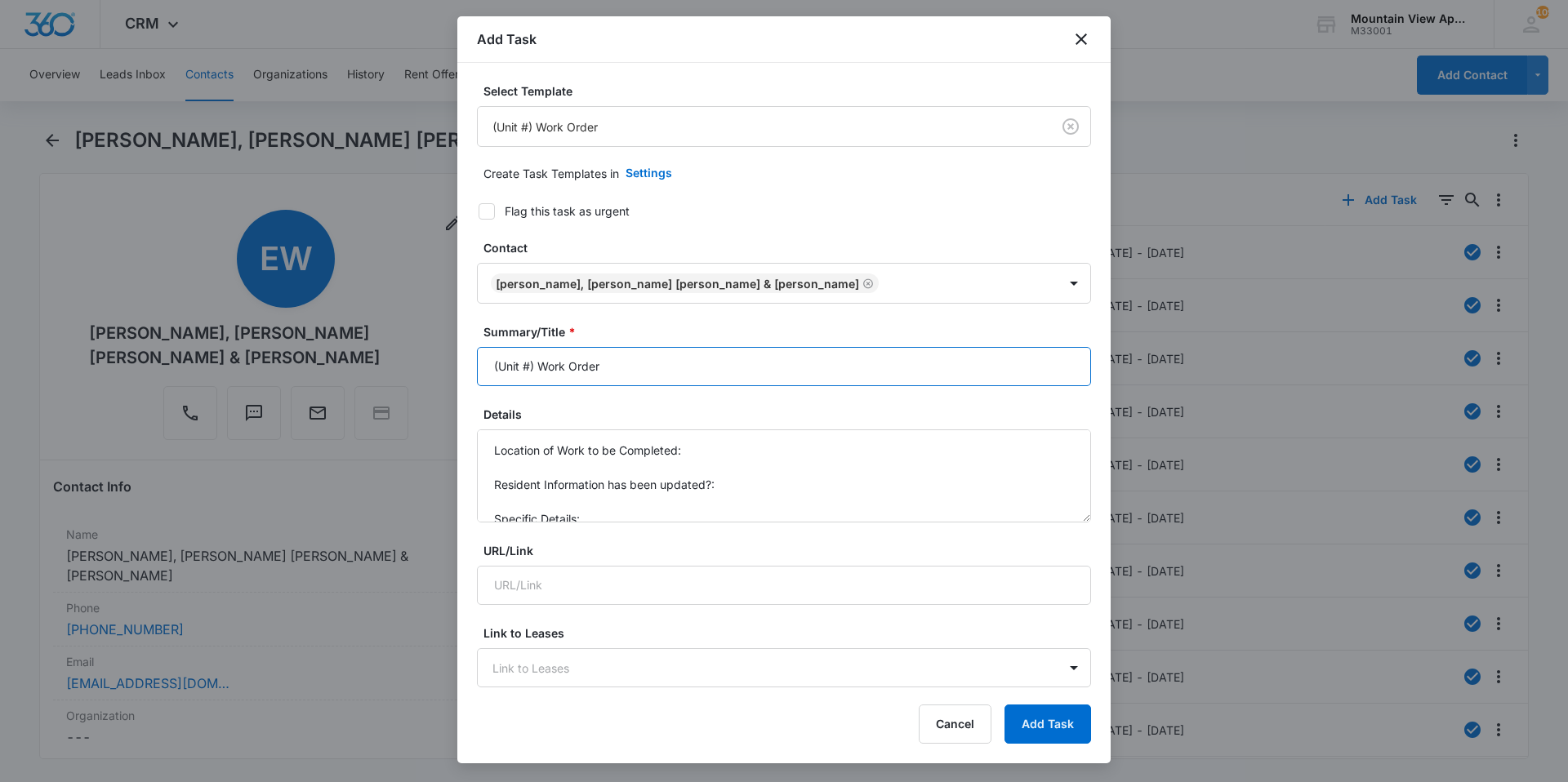
drag, startPoint x: 531, startPoint y: 365, endPoint x: 723, endPoint y: 363, distance: 192.0
click at [531, 365] on input "(Unit #) Work Order" at bounding box center [784, 366] width 614 height 39
type input "(1867-308) Work Order"
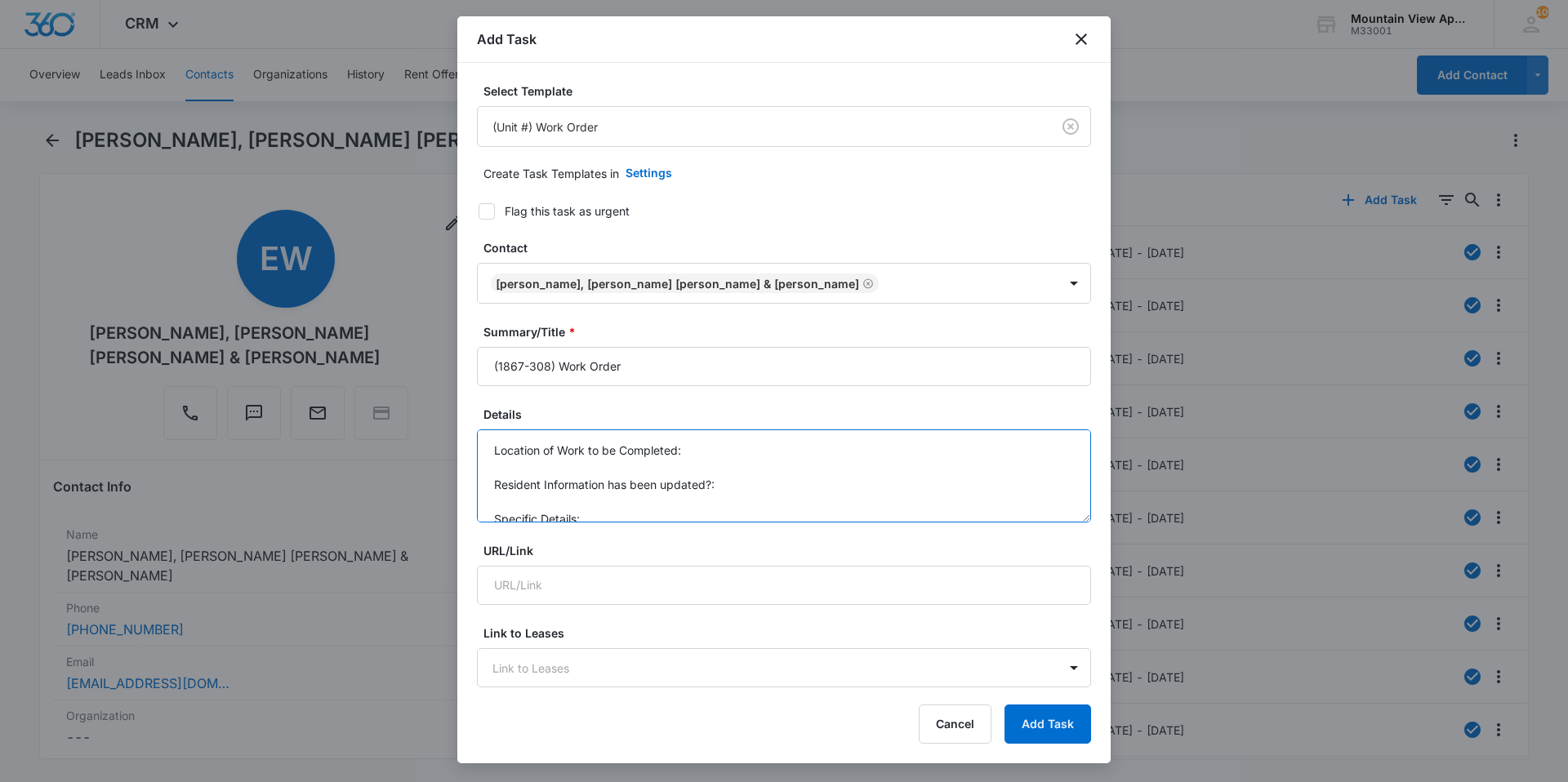
click at [706, 454] on textarea "Location of Work to be Completed: Resident Information has been updated?: Speci…" at bounding box center [784, 476] width 614 height 93
click at [786, 483] on textarea "Location of Work to be Completed: 1867-308 Resident Information has been update…" at bounding box center [784, 476] width 614 height 93
click at [581, 504] on textarea "Location of Work to be Completed: 1867-308 Resident Information has been update…" at bounding box center [784, 476] width 614 height 93
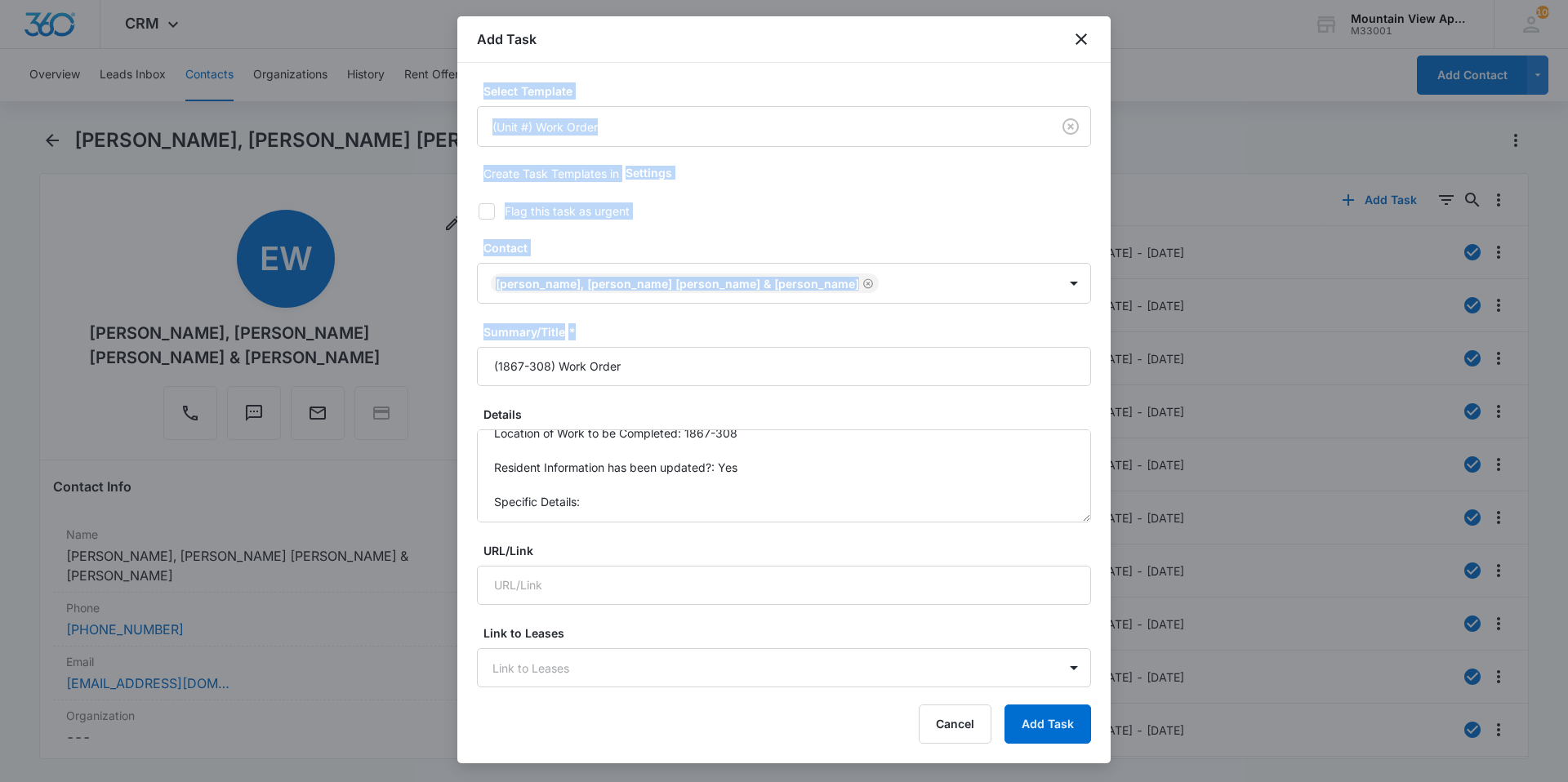
drag, startPoint x: 825, startPoint y: 42, endPoint x: 748, endPoint y: 337, distance: 304.9
click at [748, 337] on div "Add Task Select Template (Unit #) Work Order Create Task Templates in Settings …" at bounding box center [784, 390] width 653 height 747
drag, startPoint x: 748, startPoint y: 337, endPoint x: 844, endPoint y: 184, distance: 180.6
click at [844, 184] on div "Create Task Templates in Settings" at bounding box center [787, 173] width 607 height 39
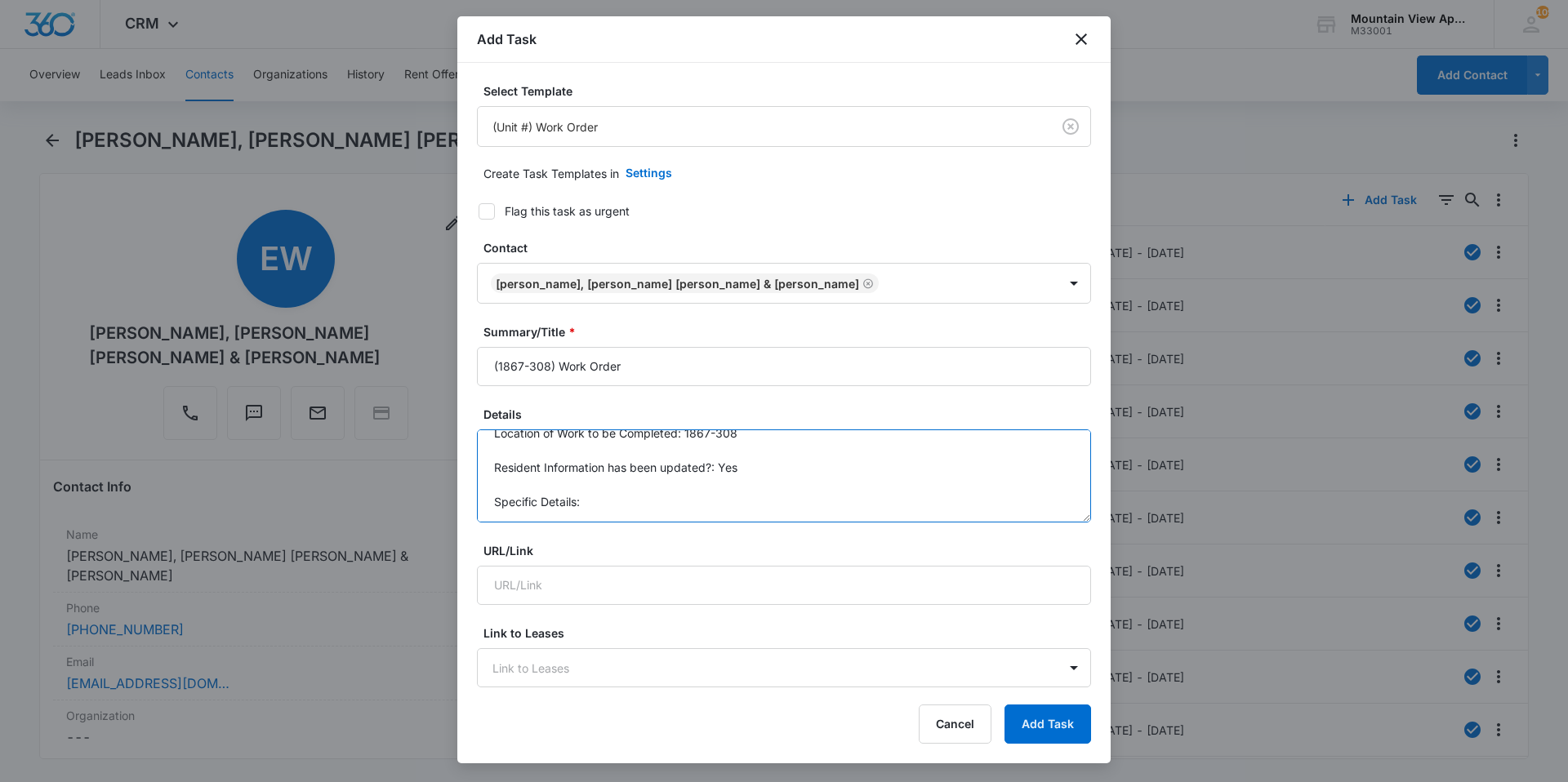
click at [609, 513] on textarea "Location of Work to be Completed: 1867-308 Resident Information has been update…" at bounding box center [784, 476] width 614 height 93
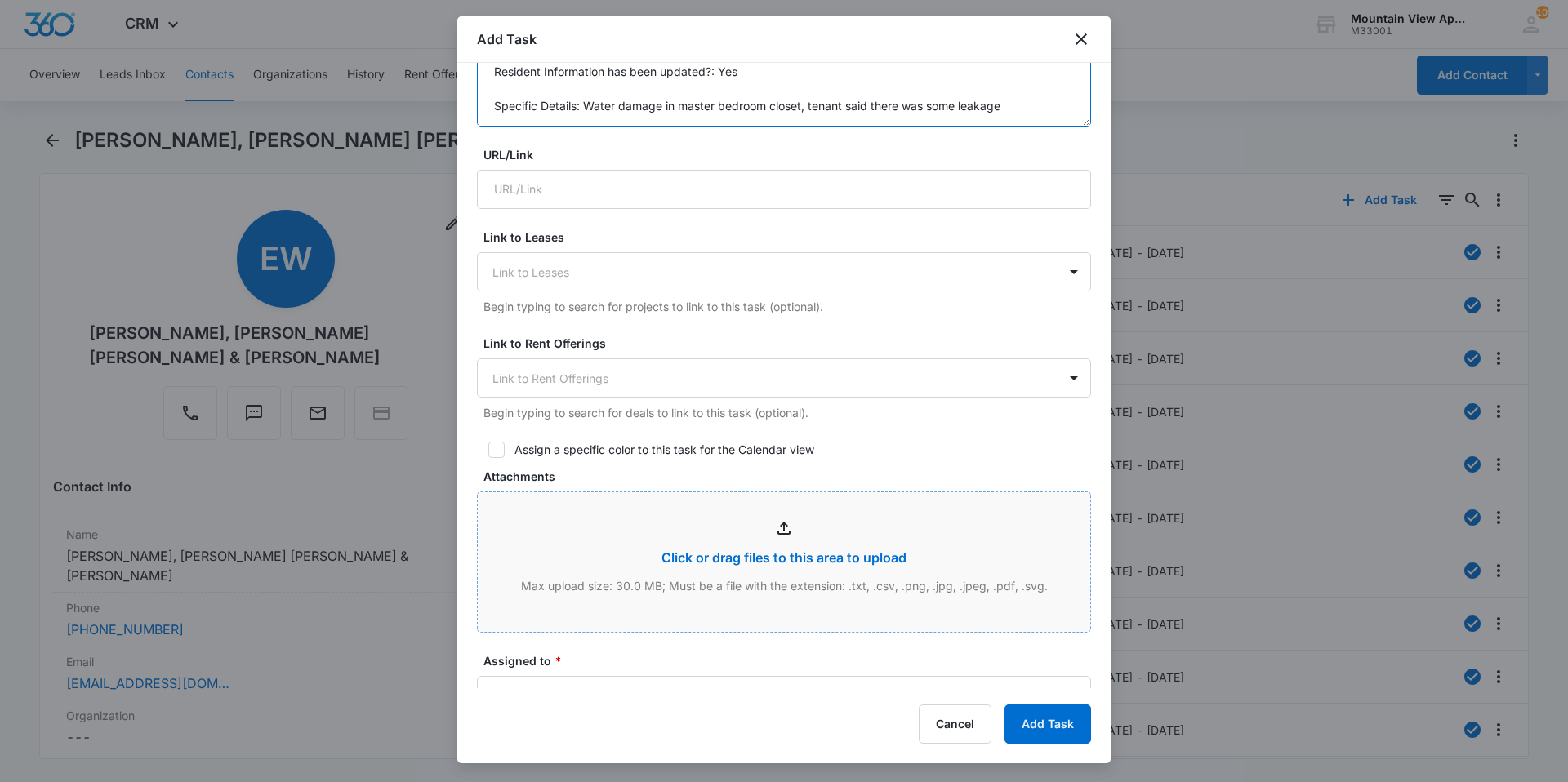
scroll to position [572, 0]
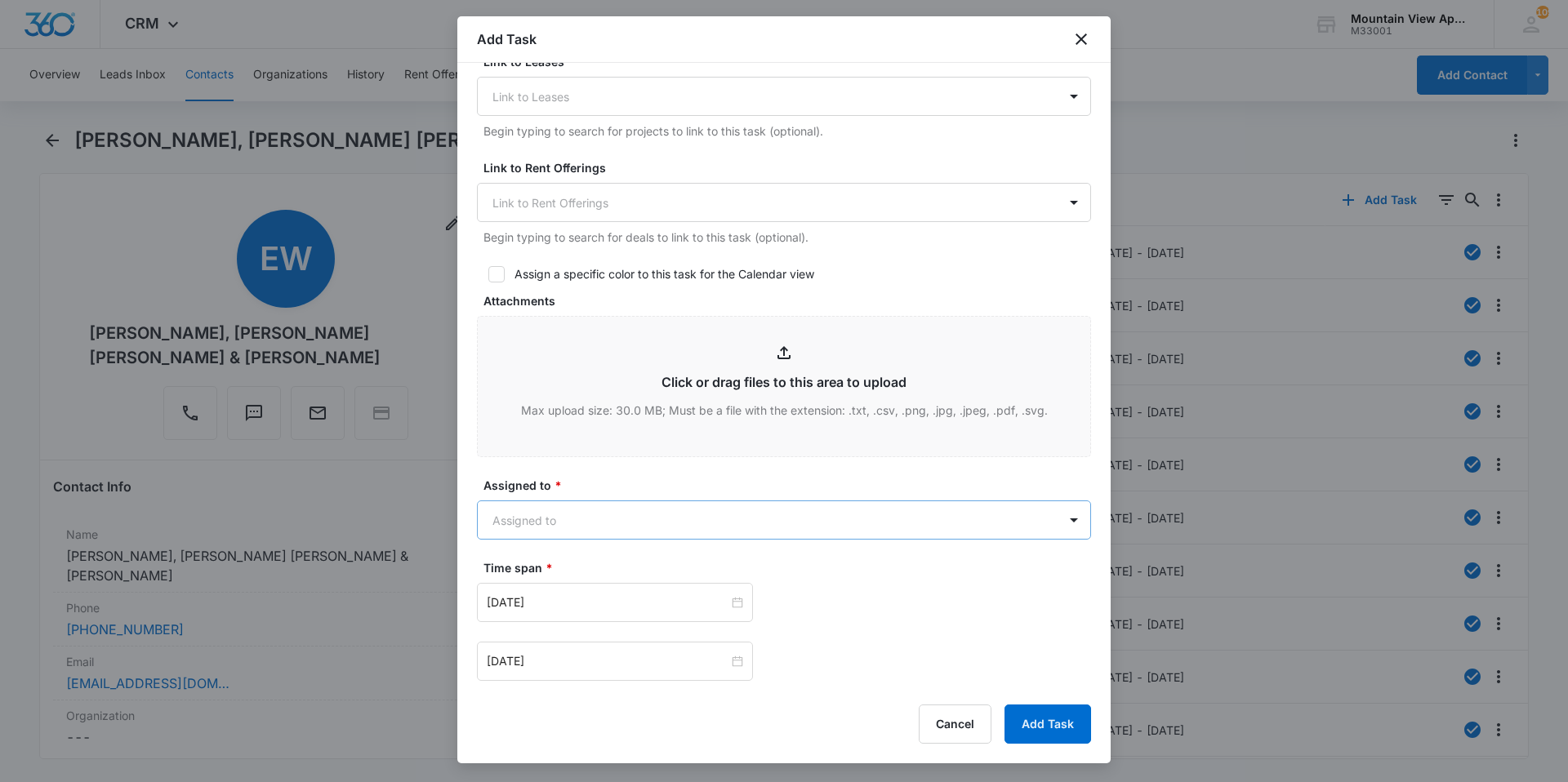
type textarea "Location of Work to be Completed: 1867-308 Resident Information has been update…"
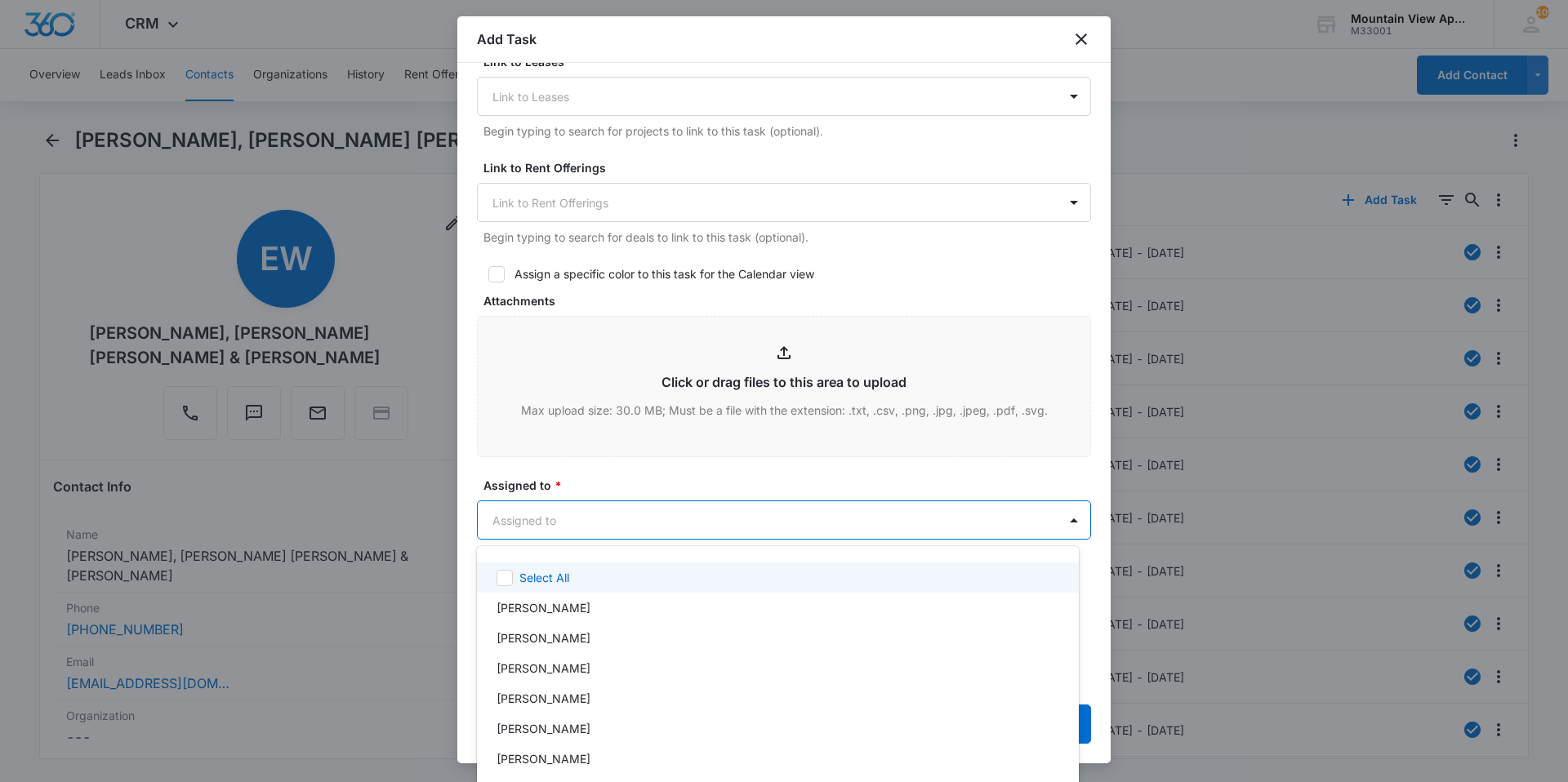
click at [693, 516] on body "CRM Apps Reputation Websites Forms CRM Email Social Content Ads Intelligence Fi…" at bounding box center [784, 391] width 1568 height 782
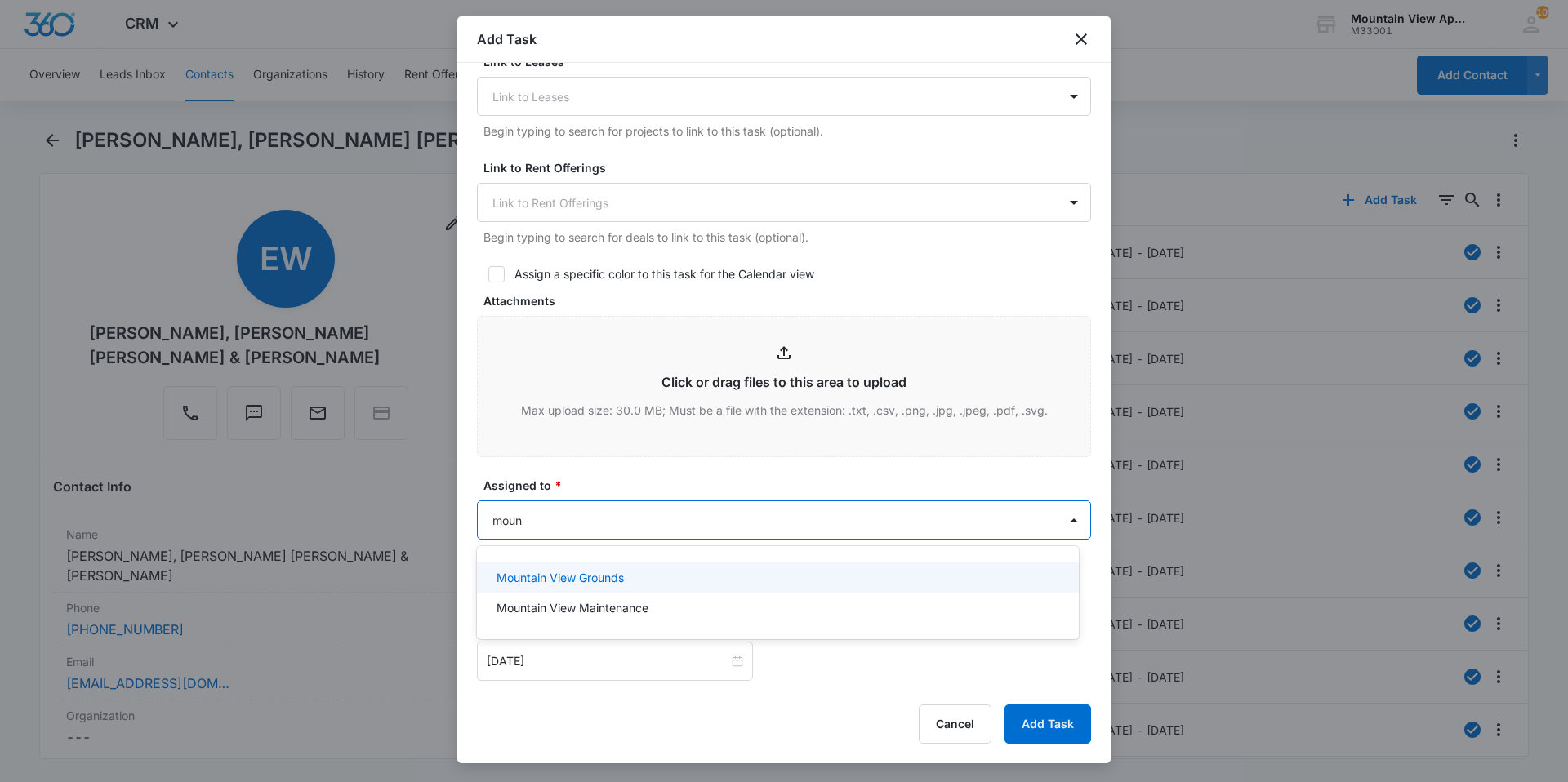
type input "mount"
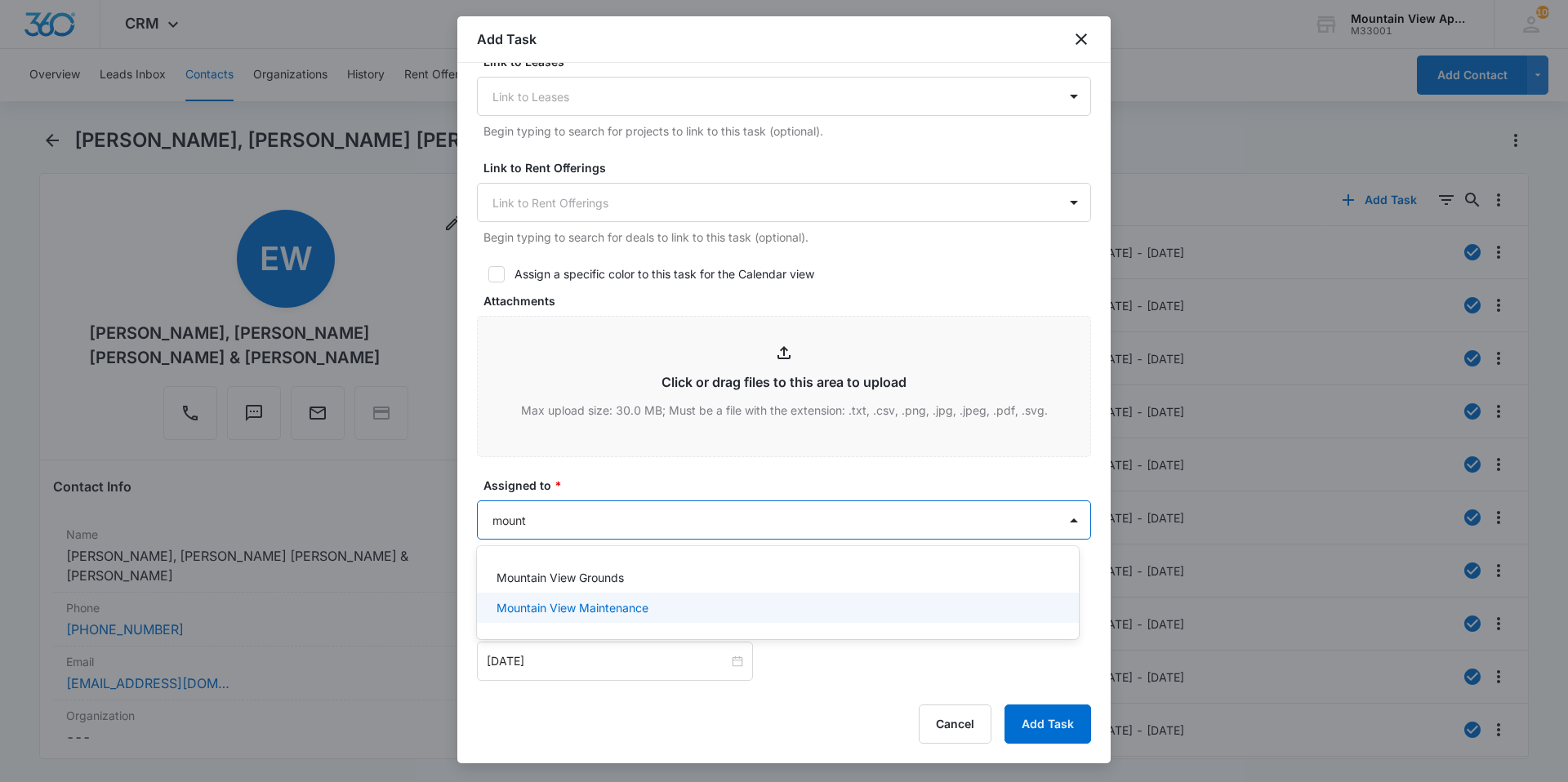
click at [648, 610] on p "Mountain View Maintenance" at bounding box center [572, 608] width 152 height 17
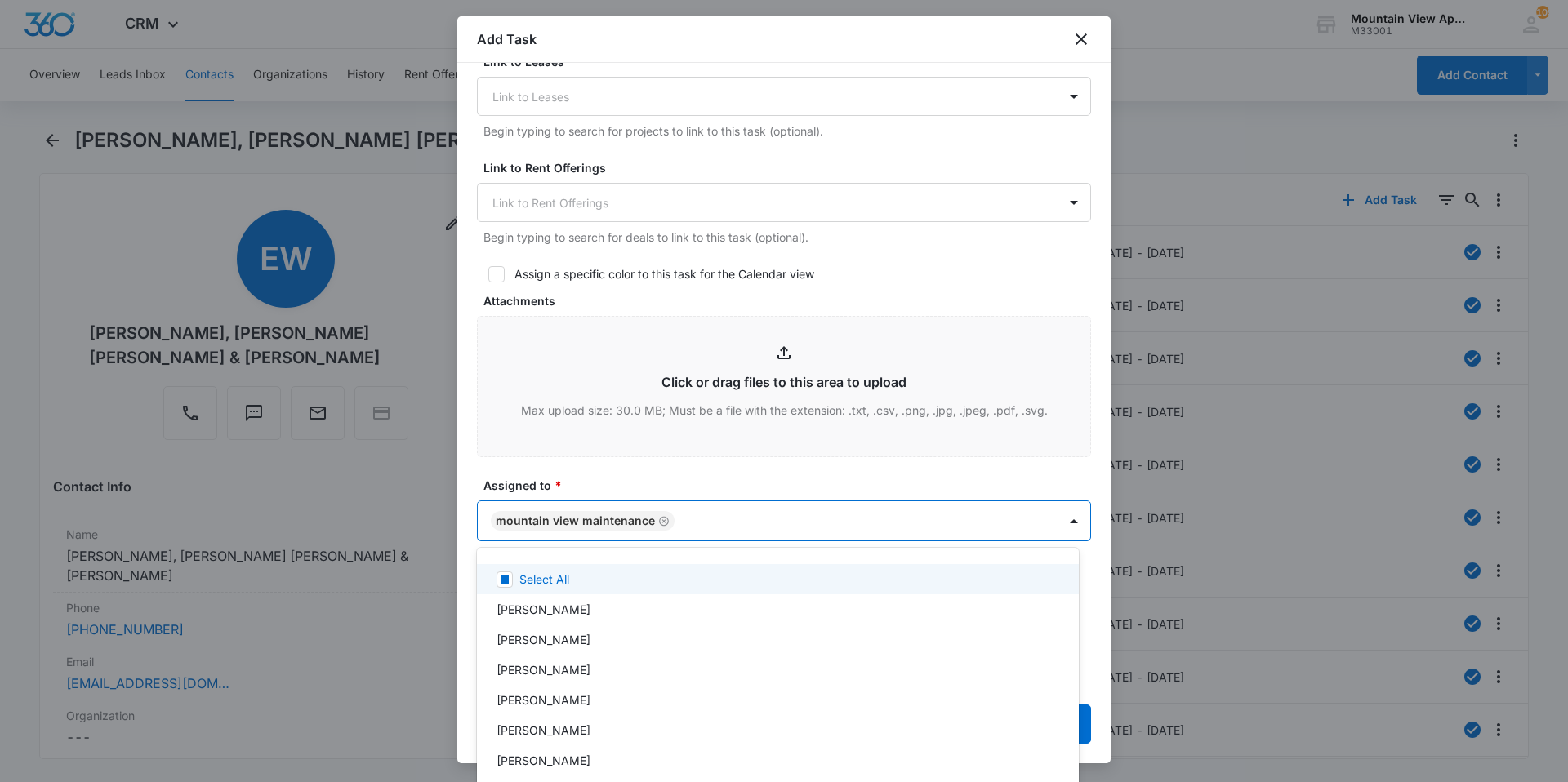
click at [683, 478] on div at bounding box center [784, 391] width 1568 height 782
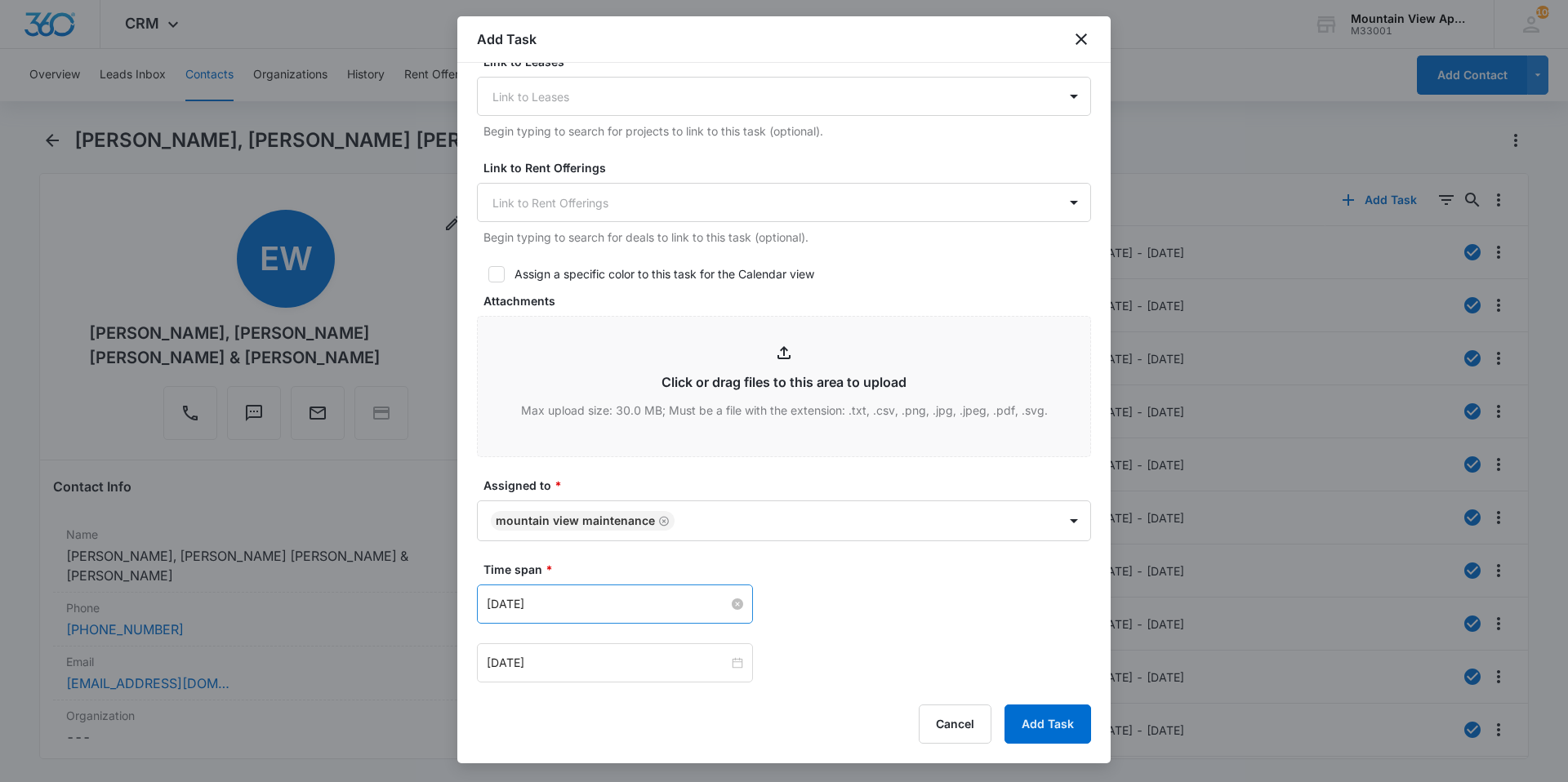
click at [736, 598] on div "[DATE]" at bounding box center [614, 604] width 256 height 18
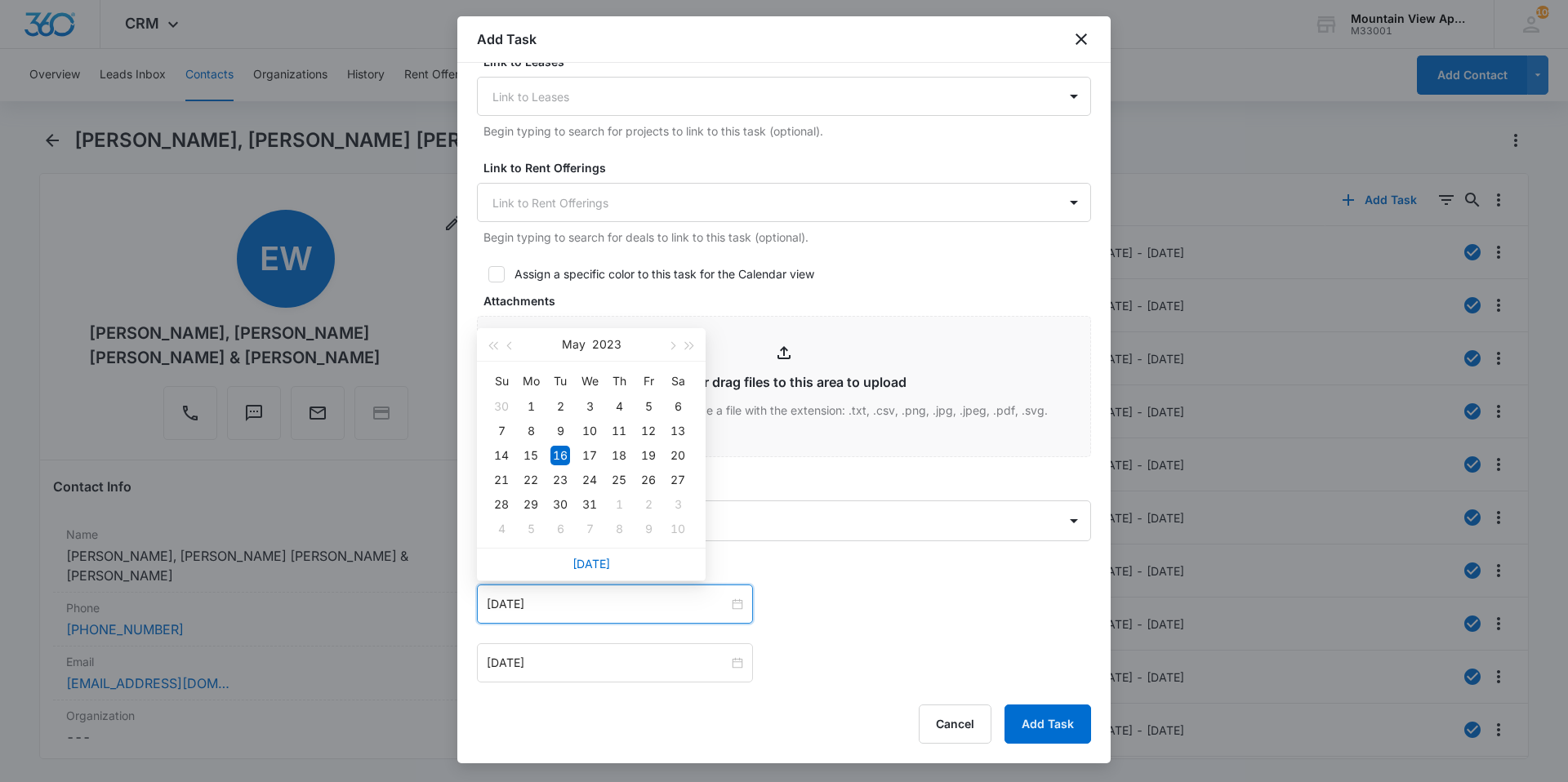
click at [581, 556] on div "[DATE]" at bounding box center [591, 564] width 228 height 33
click at [591, 563] on link "[DATE]" at bounding box center [591, 564] width 37 height 14
type input "[DATE]"
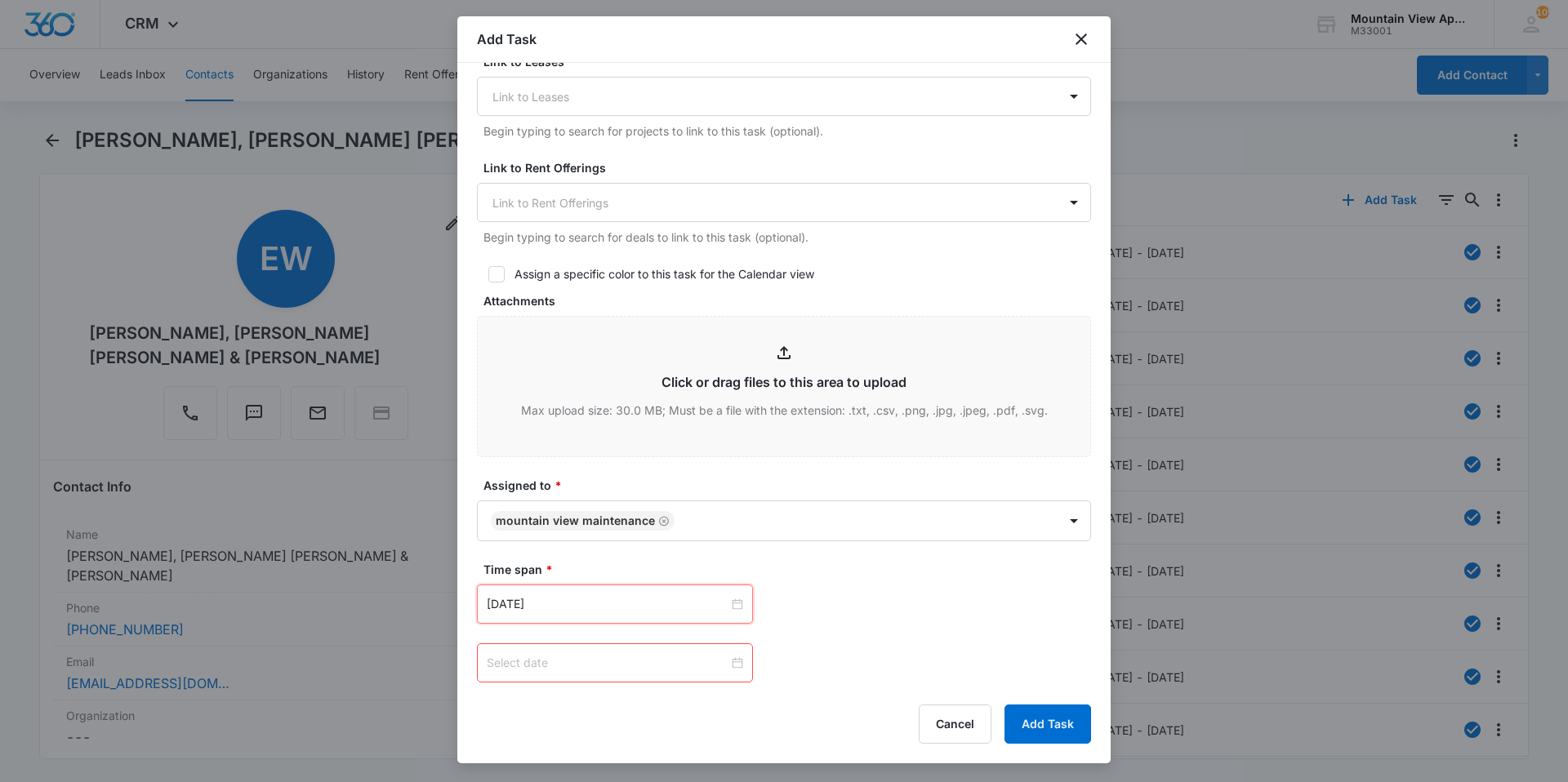
click at [733, 665] on div at bounding box center [614, 663] width 256 height 18
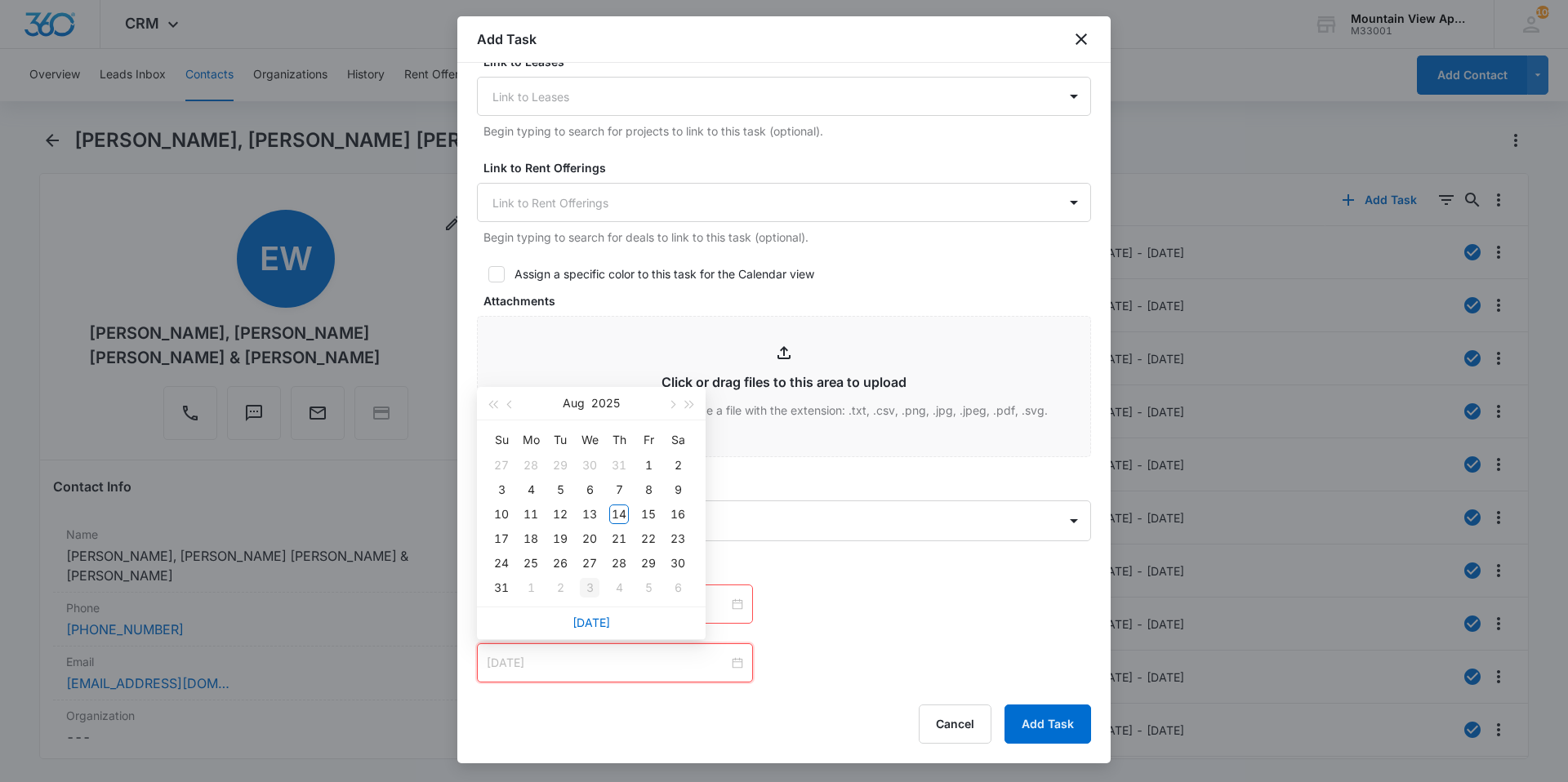
type input "[DATE]"
click at [591, 627] on link "[DATE]" at bounding box center [591, 623] width 37 height 14
type input "[DATE]"
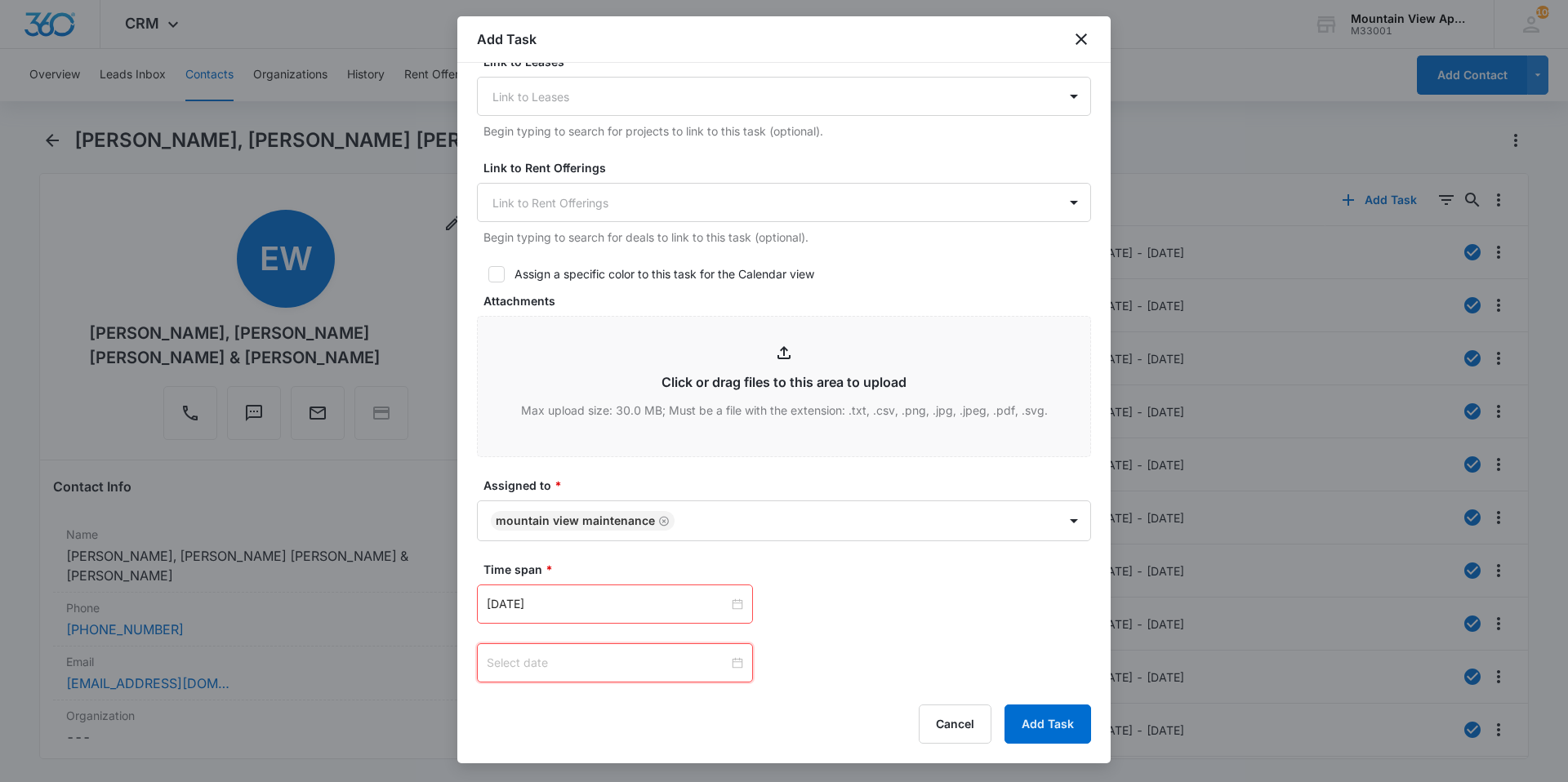
click at [731, 661] on div at bounding box center [614, 663] width 256 height 18
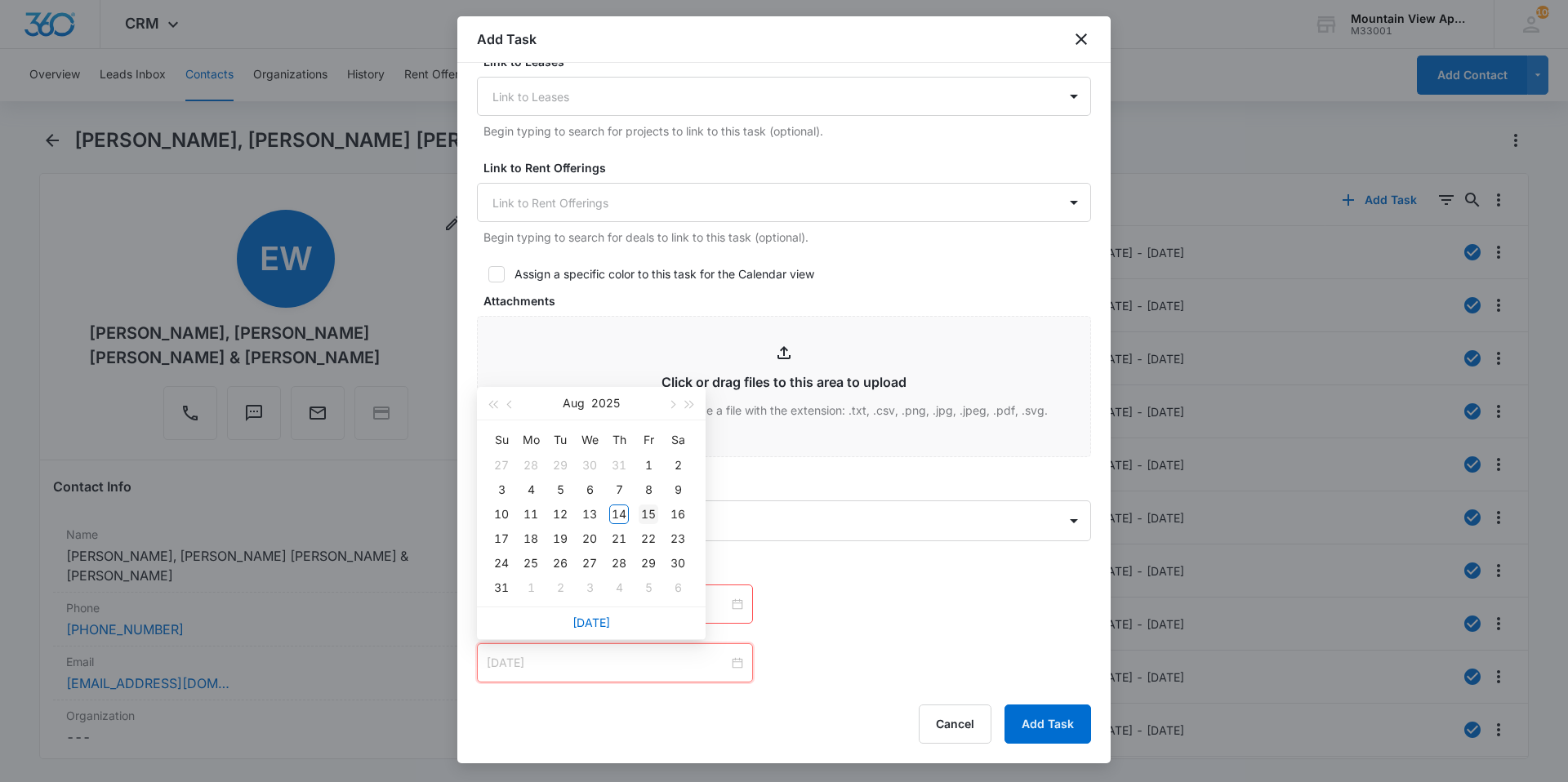
type input "[DATE]"
click at [648, 513] on div "15" at bounding box center [648, 515] width 20 height 20
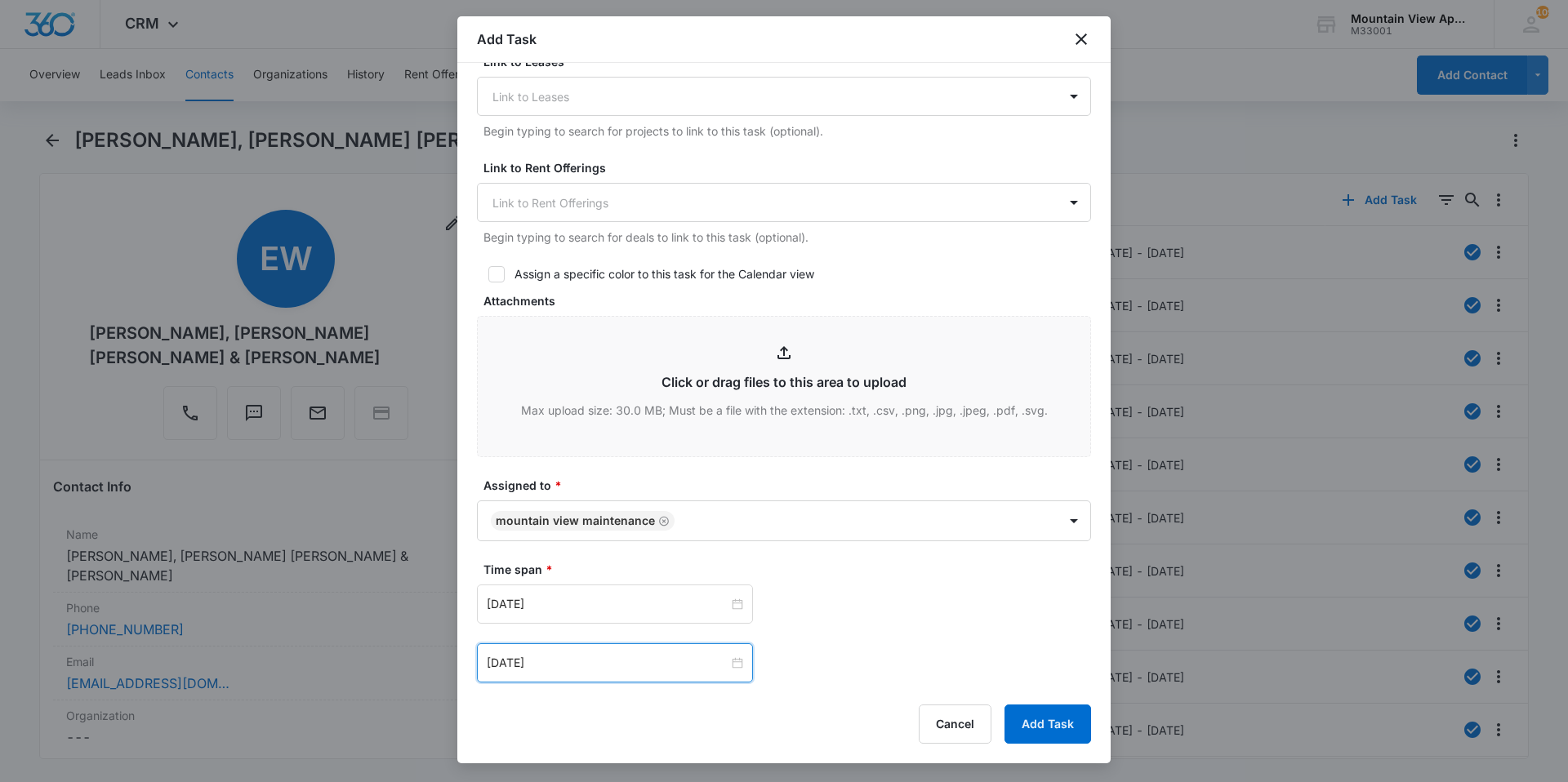
click at [880, 604] on div "[DATE] [DATE] Su Mo Tu We Th Fr Sa 27 28 29 30 31 1 2 3 4 5 6 7 8 9 10 11 12 13…" at bounding box center [784, 604] width 614 height 39
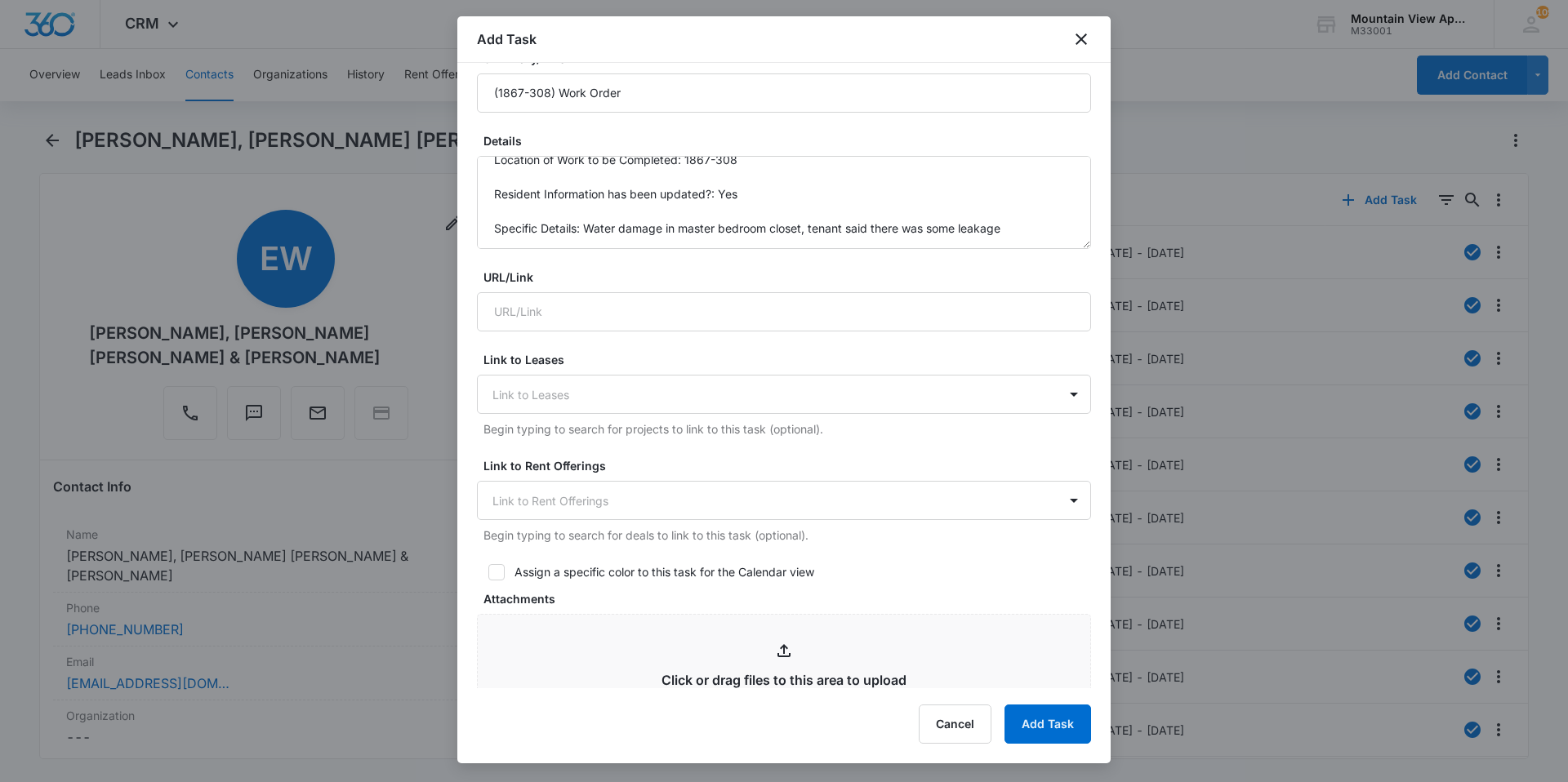
scroll to position [0, 0]
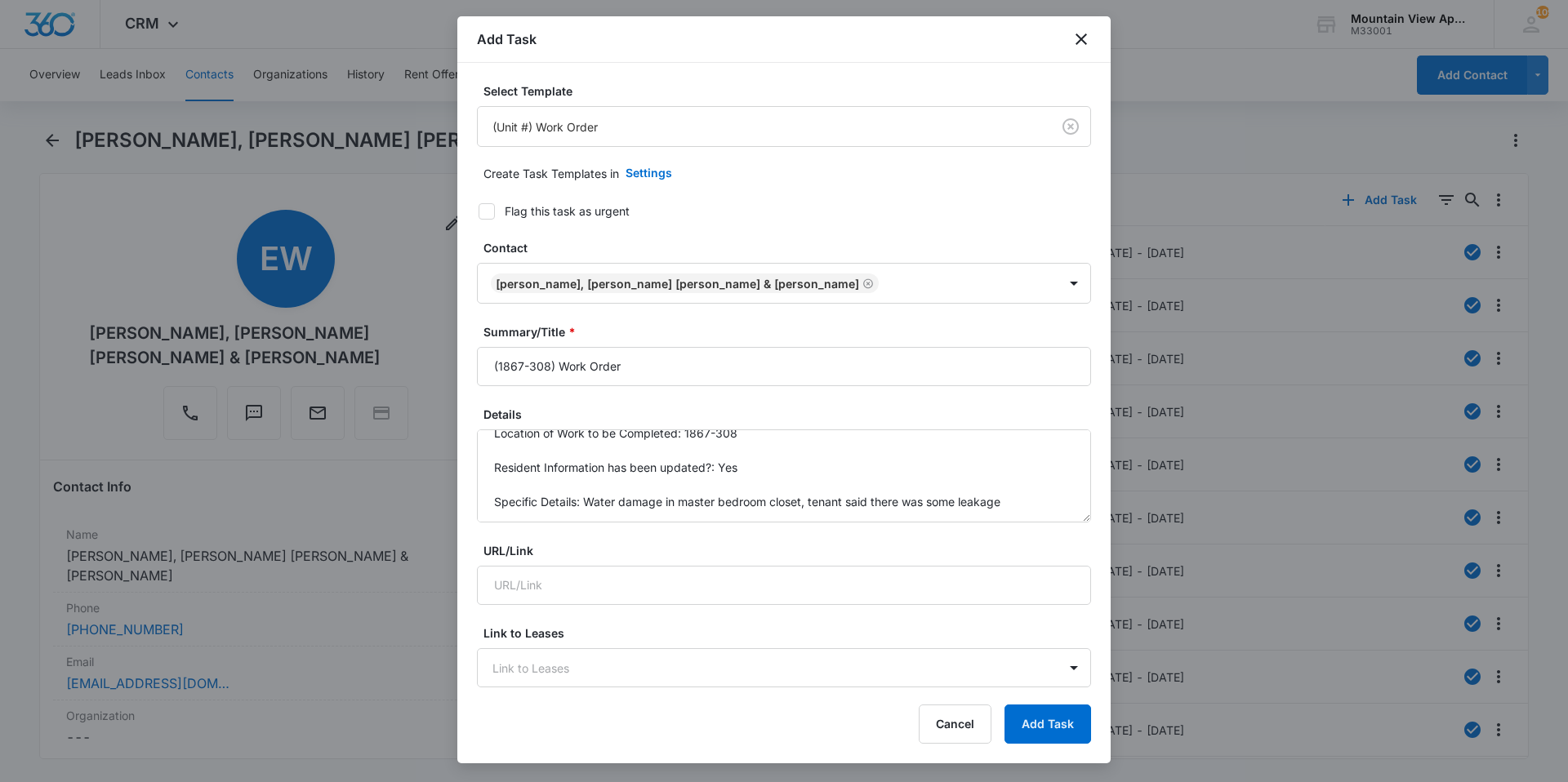
click at [491, 209] on icon at bounding box center [486, 211] width 10 height 7
click at [478, 209] on input "Flag this task as urgent" at bounding box center [472, 211] width 11 height 11
checkbox input "true"
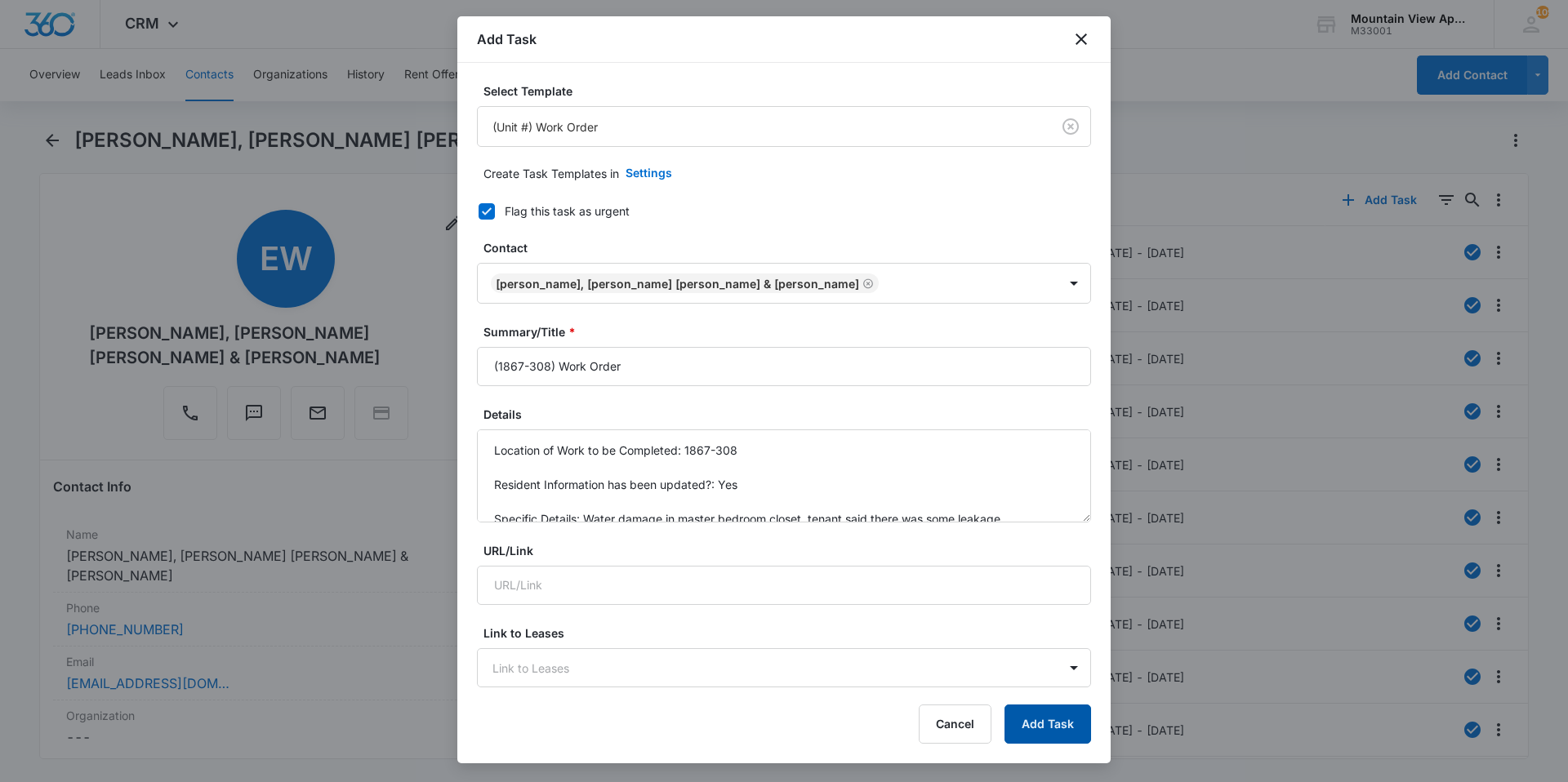
click at [1072, 725] on button "Add Task" at bounding box center [1047, 724] width 87 height 39
